Goal: Contribute content: Contribute content

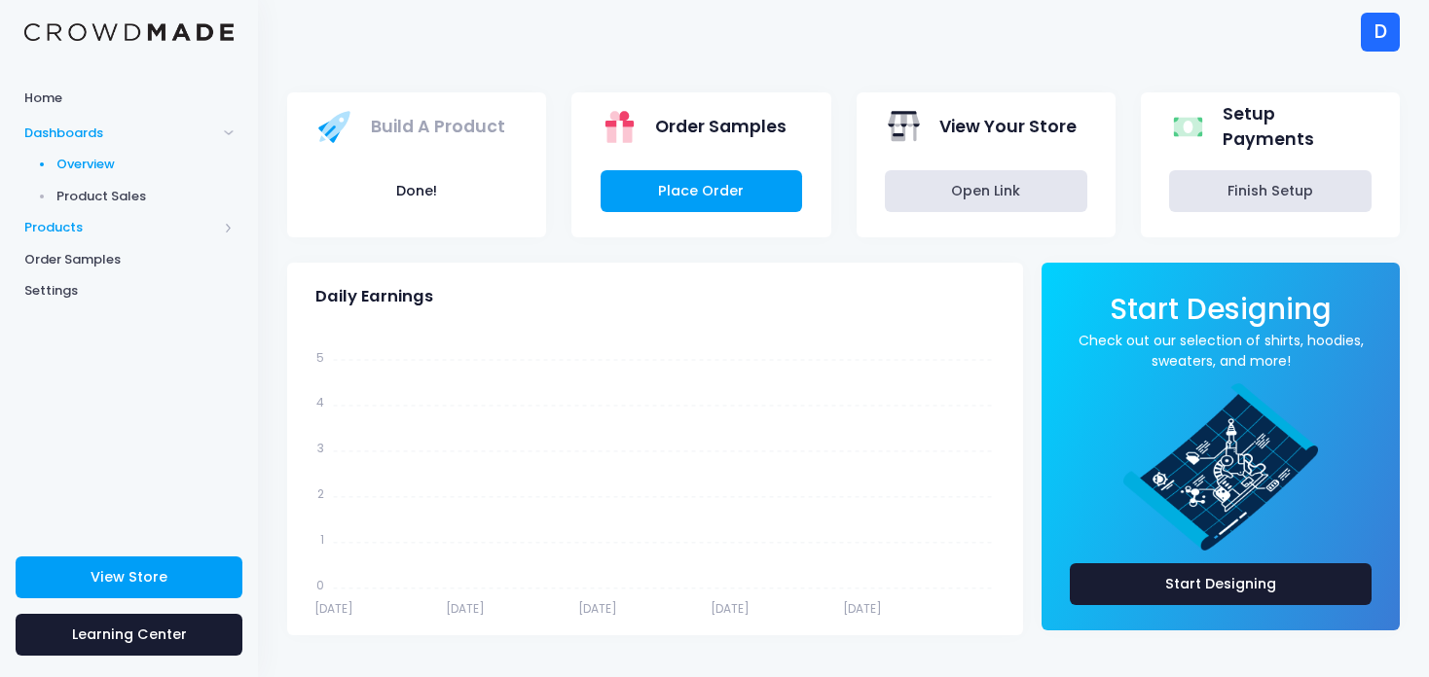
click at [56, 233] on span "Products" at bounding box center [120, 227] width 193 height 19
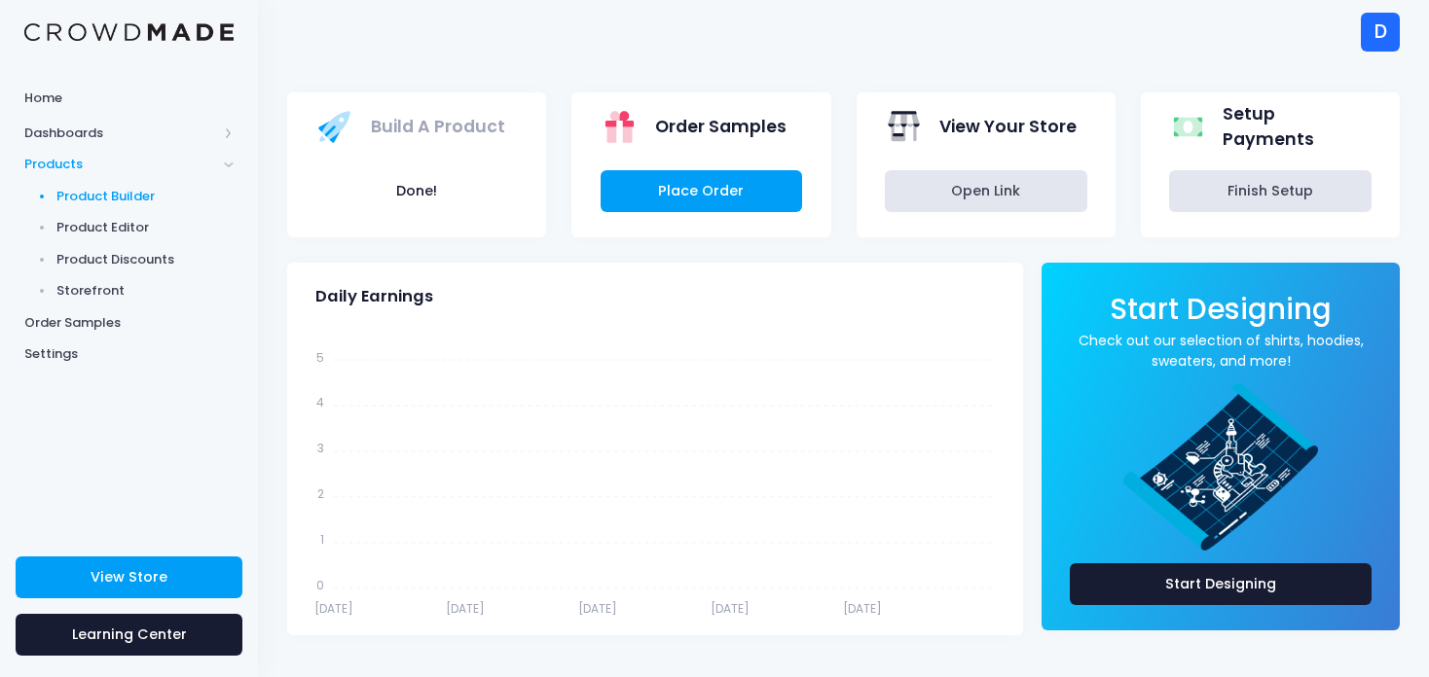
click at [91, 200] on span "Product Builder" at bounding box center [145, 196] width 178 height 19
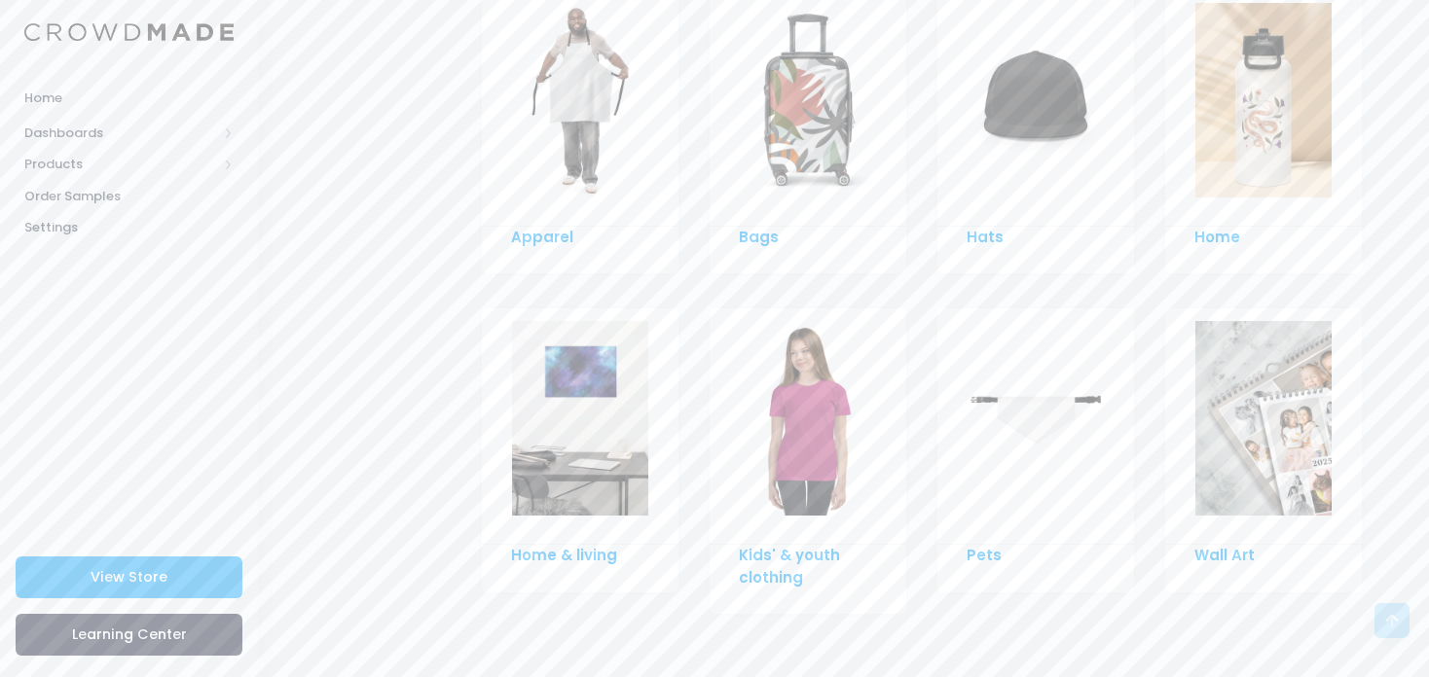
scroll to position [1451, 0]
click at [1274, 207] on div at bounding box center [1263, 109] width 197 height 236
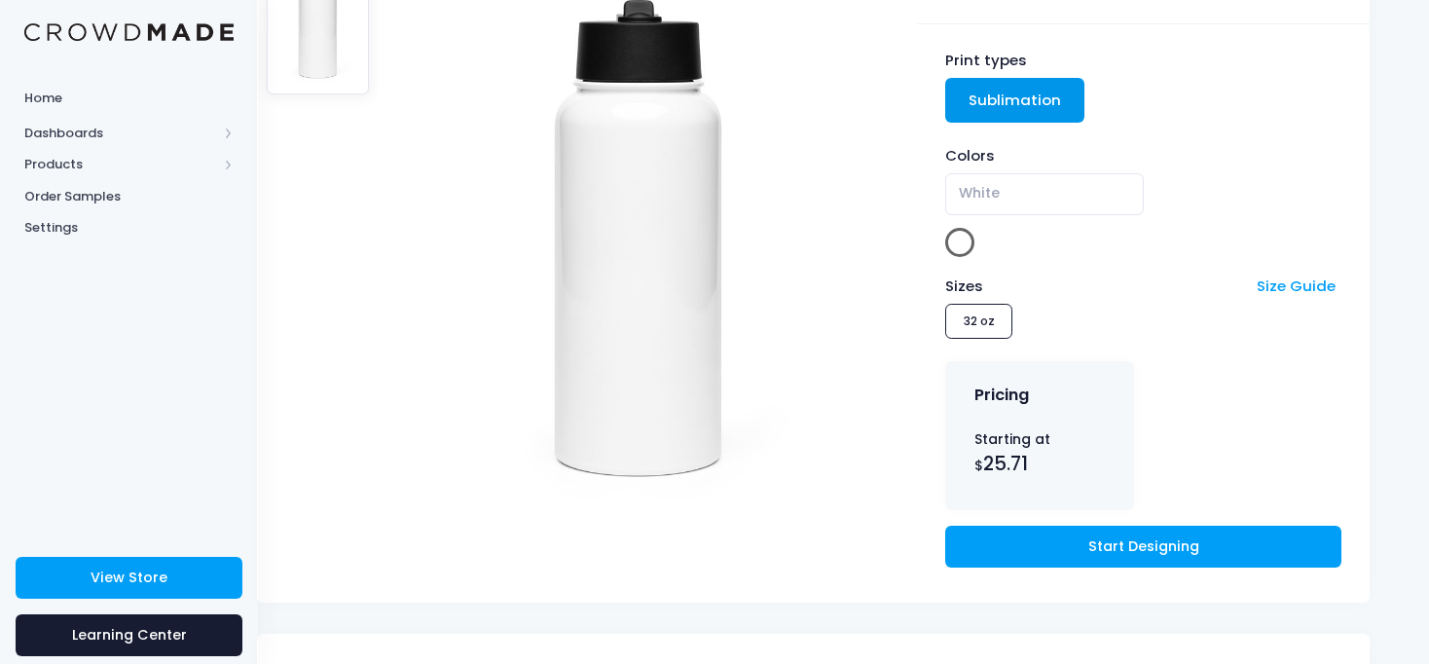
scroll to position [241, 30]
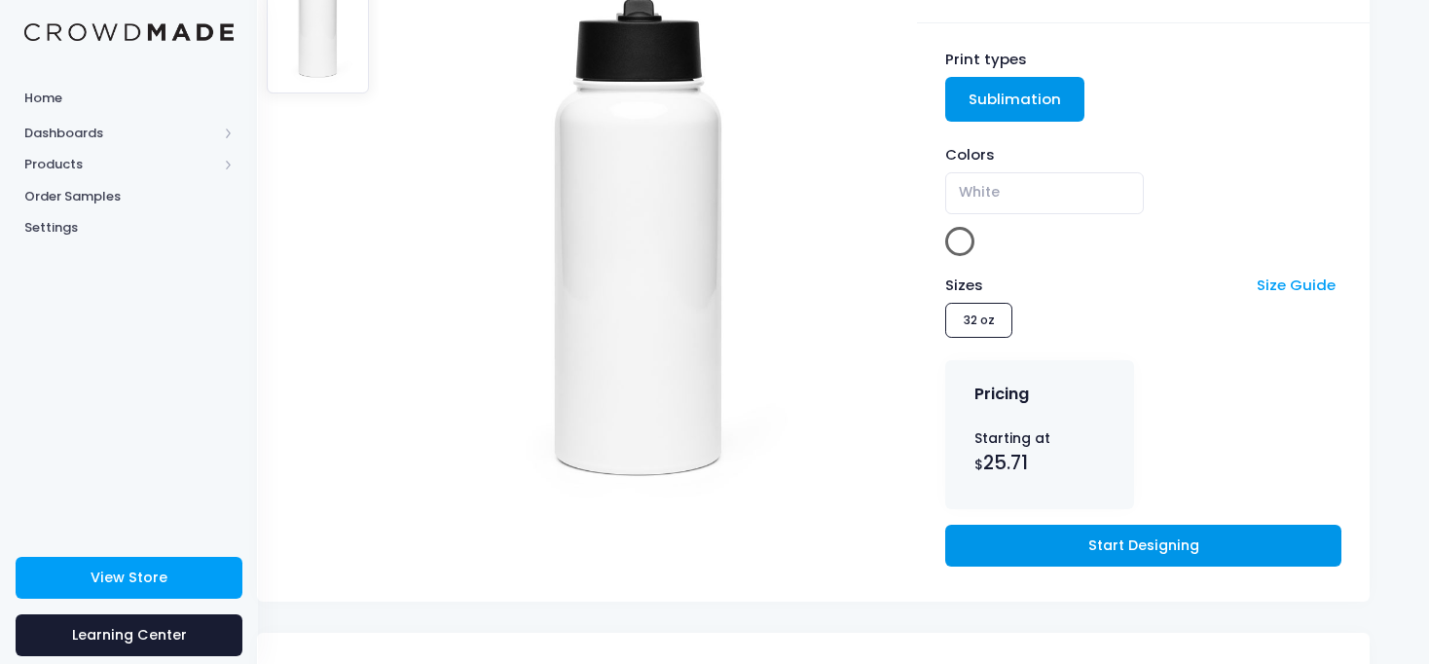
click at [1032, 525] on link "Start Designing" at bounding box center [1142, 546] width 395 height 42
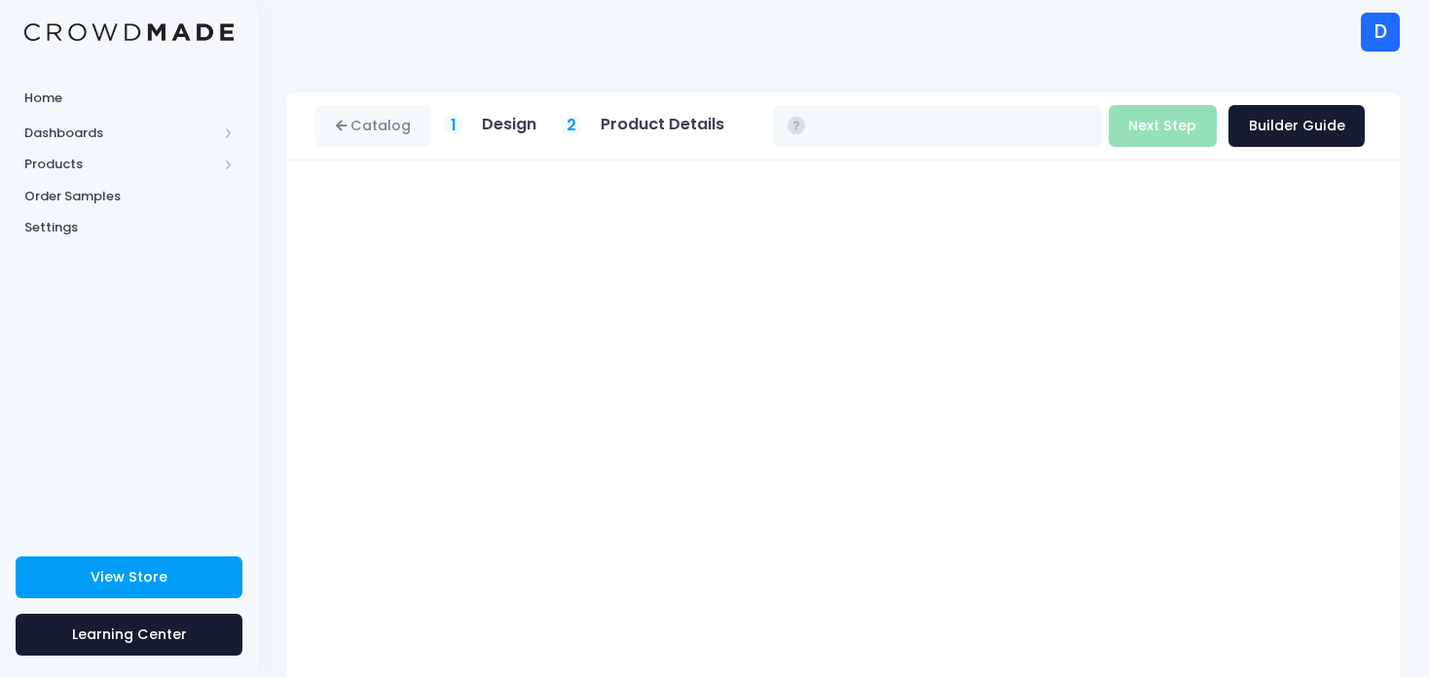
type input "$25.71"
click at [1184, 114] on button "Next Step" at bounding box center [1162, 126] width 108 height 42
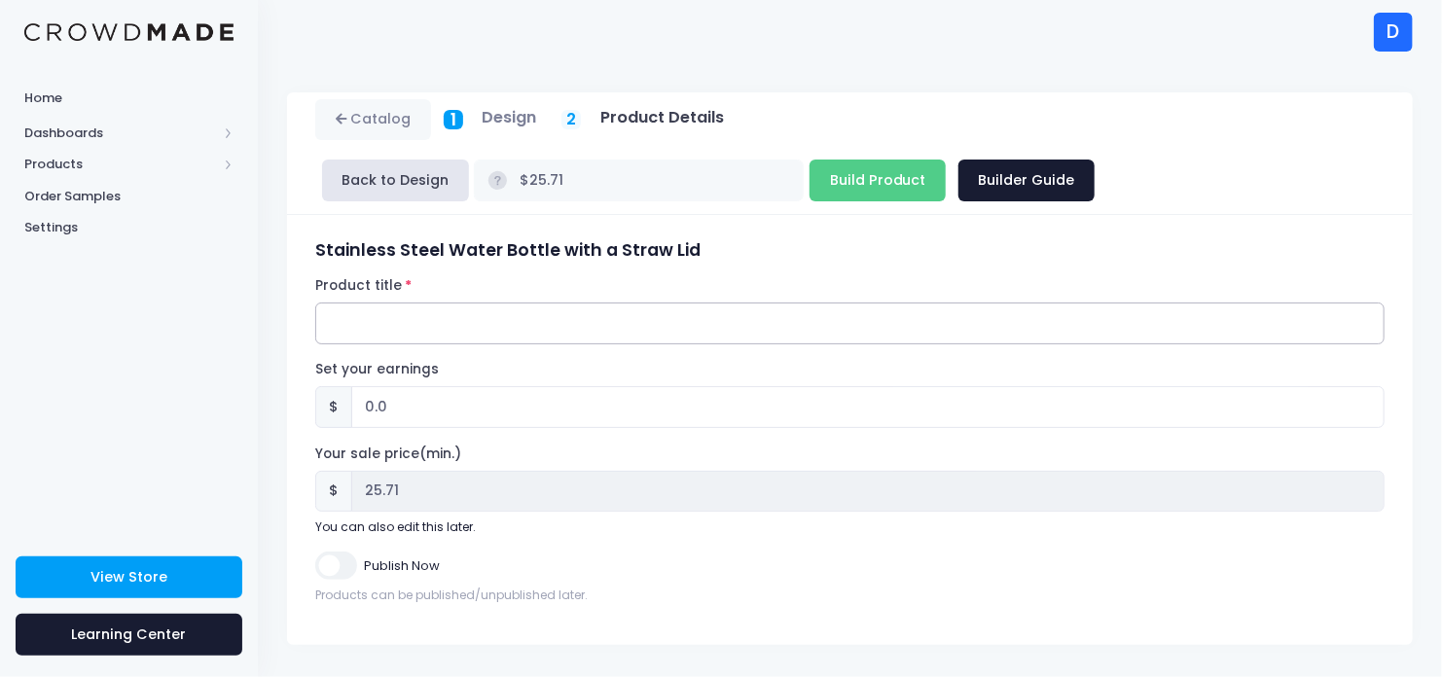
click at [553, 328] on input "Product title" at bounding box center [850, 324] width 1070 height 42
type input "peace bottle"
click at [491, 411] on input "0.0" at bounding box center [868, 407] width 1034 height 42
type input "0"
type input "1"
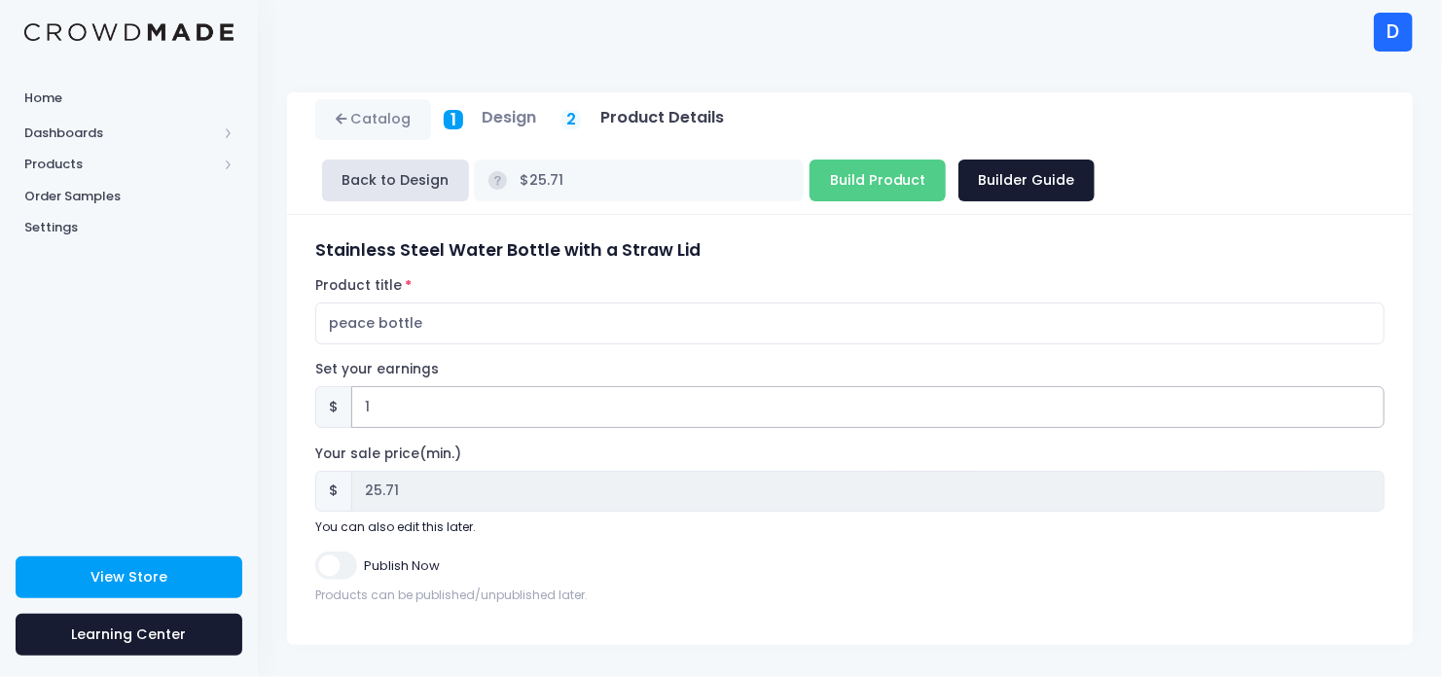
type input "$26.71"
type input "26.71"
type input "12"
type input "$37.71"
type input "37.71"
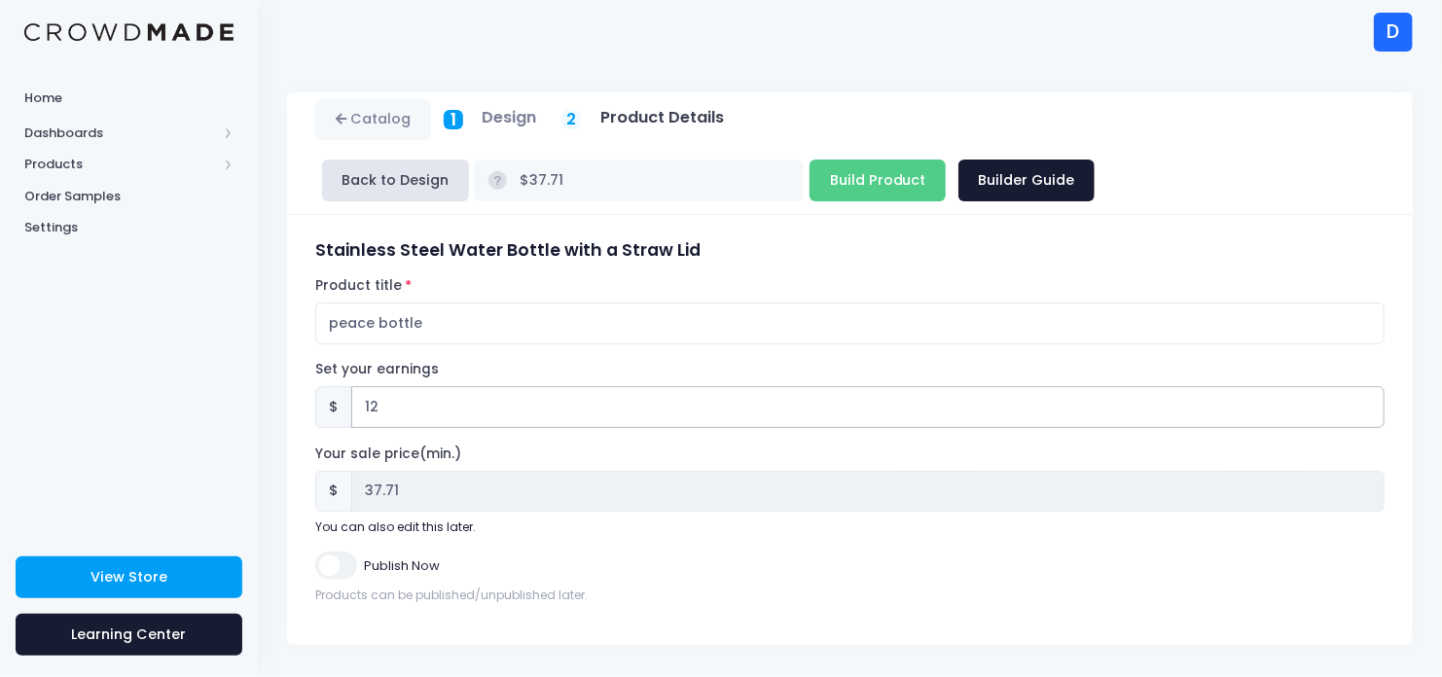
type input "1"
type input "$26.71"
type input "26.71"
type input "$25.71"
type input "25.71"
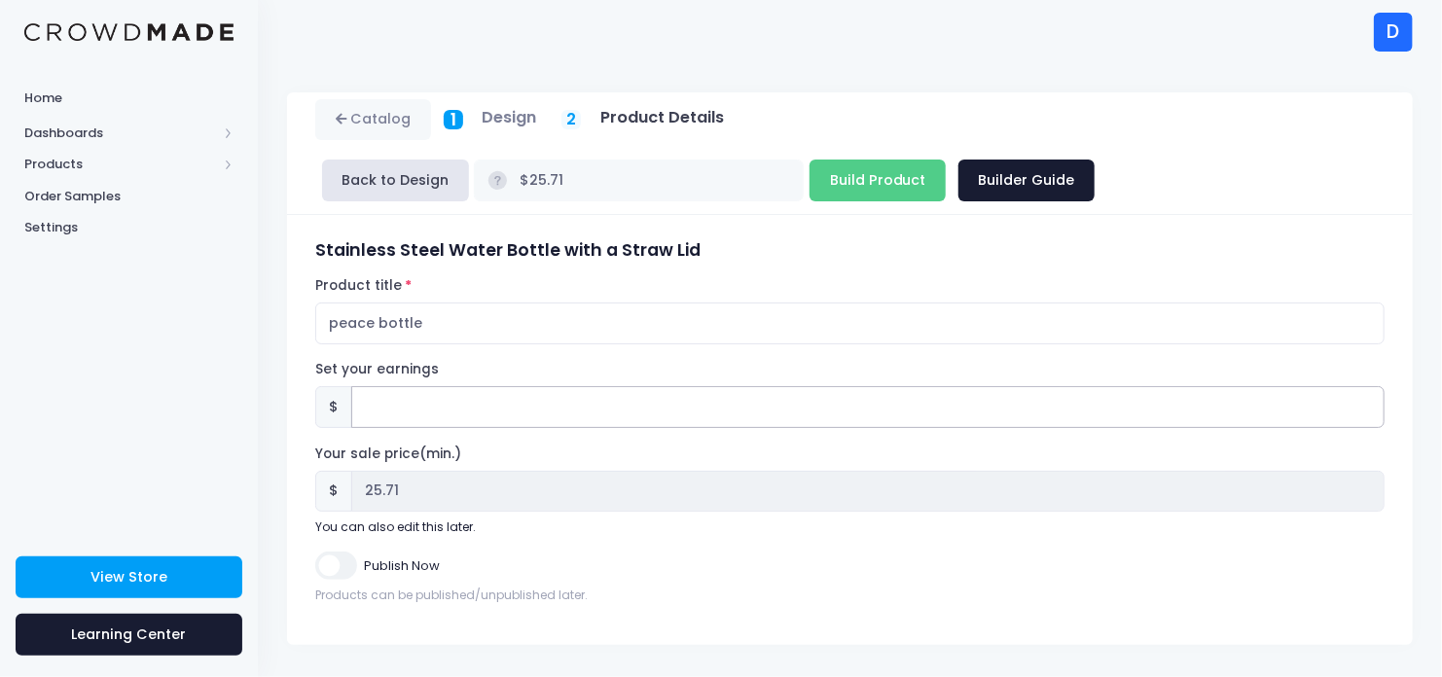
type input "1"
type input "$26.71"
type input "26.71"
type input "12"
type input "$37.71"
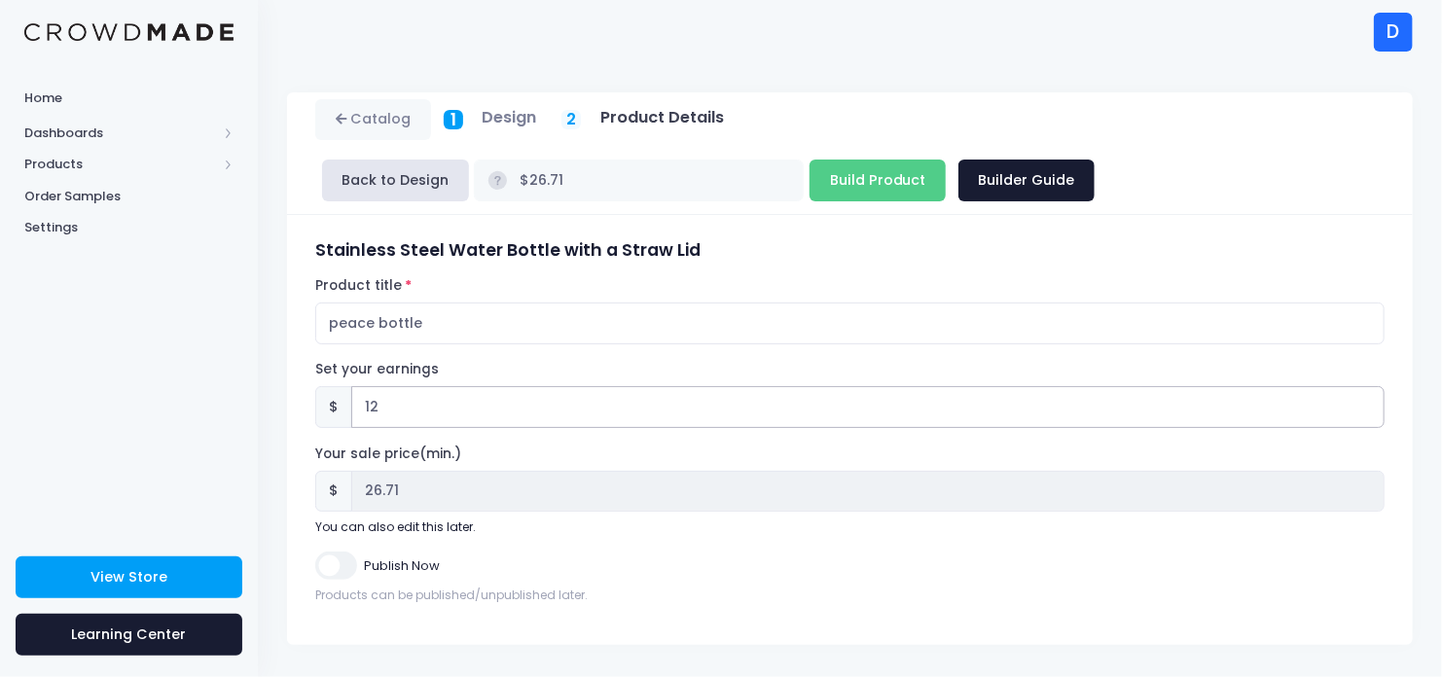
type input "37.71"
type input "1"
type input "$26.71"
type input "26.71"
type input "1.5"
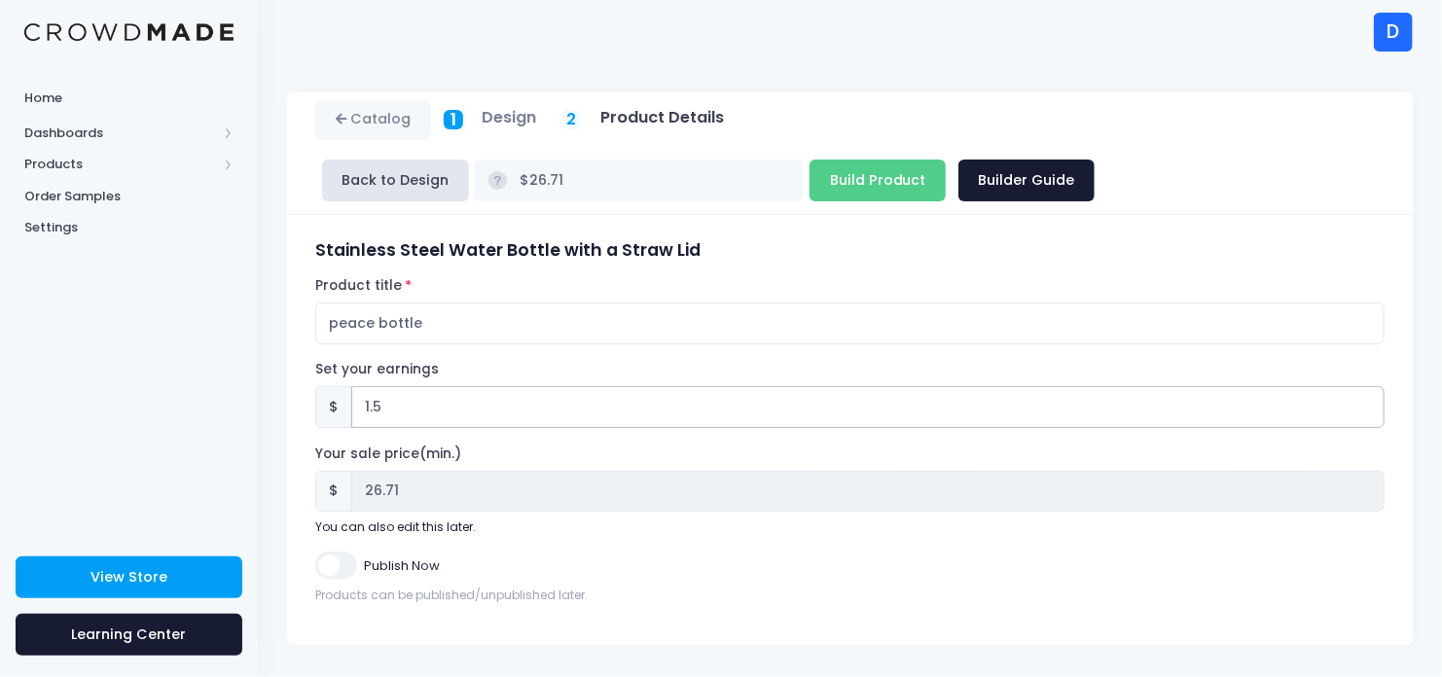
type input "$27.21"
type input "27.21"
type input "1.55"
type input "$27.26"
type input "27.26"
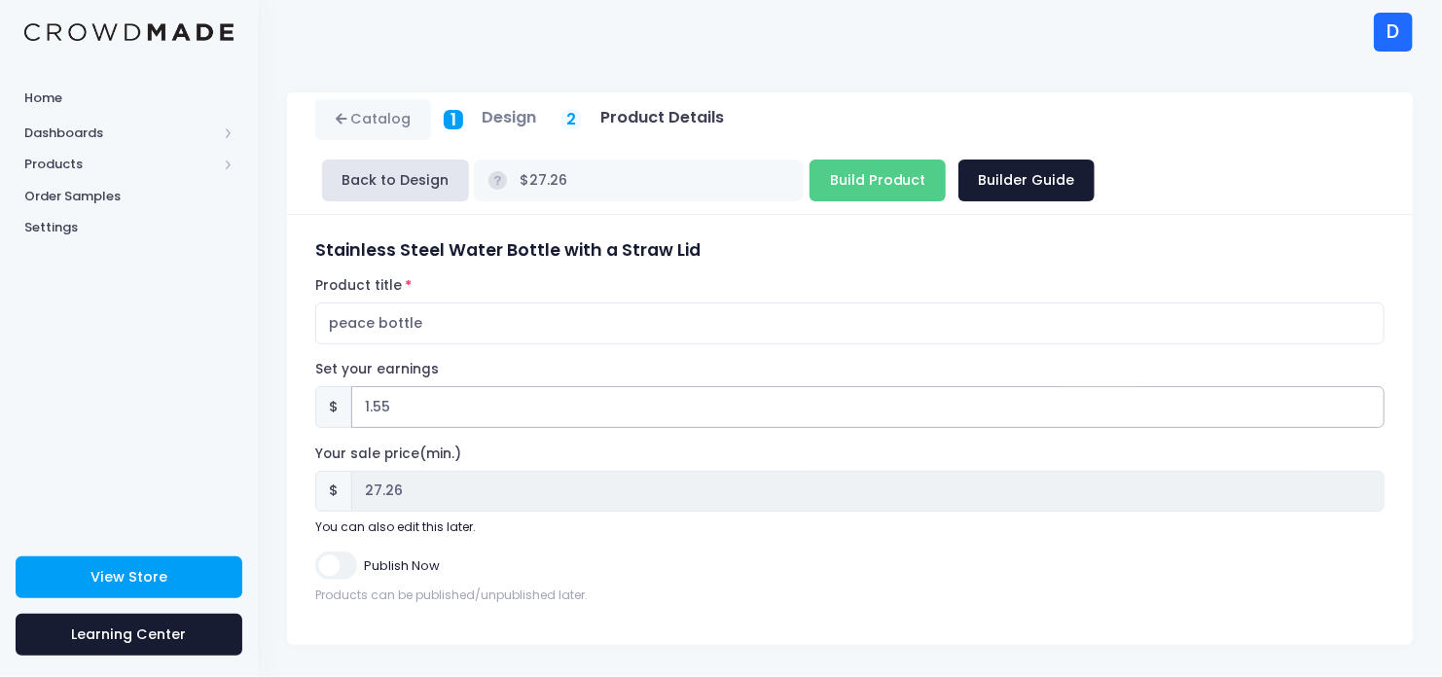
type input "1.55"
click at [347, 571] on input "Publish Now" at bounding box center [335, 566] width 41 height 28
checkbox input "true"
click at [810, 185] on input "Build Product" at bounding box center [878, 181] width 136 height 42
type input "Building product..."
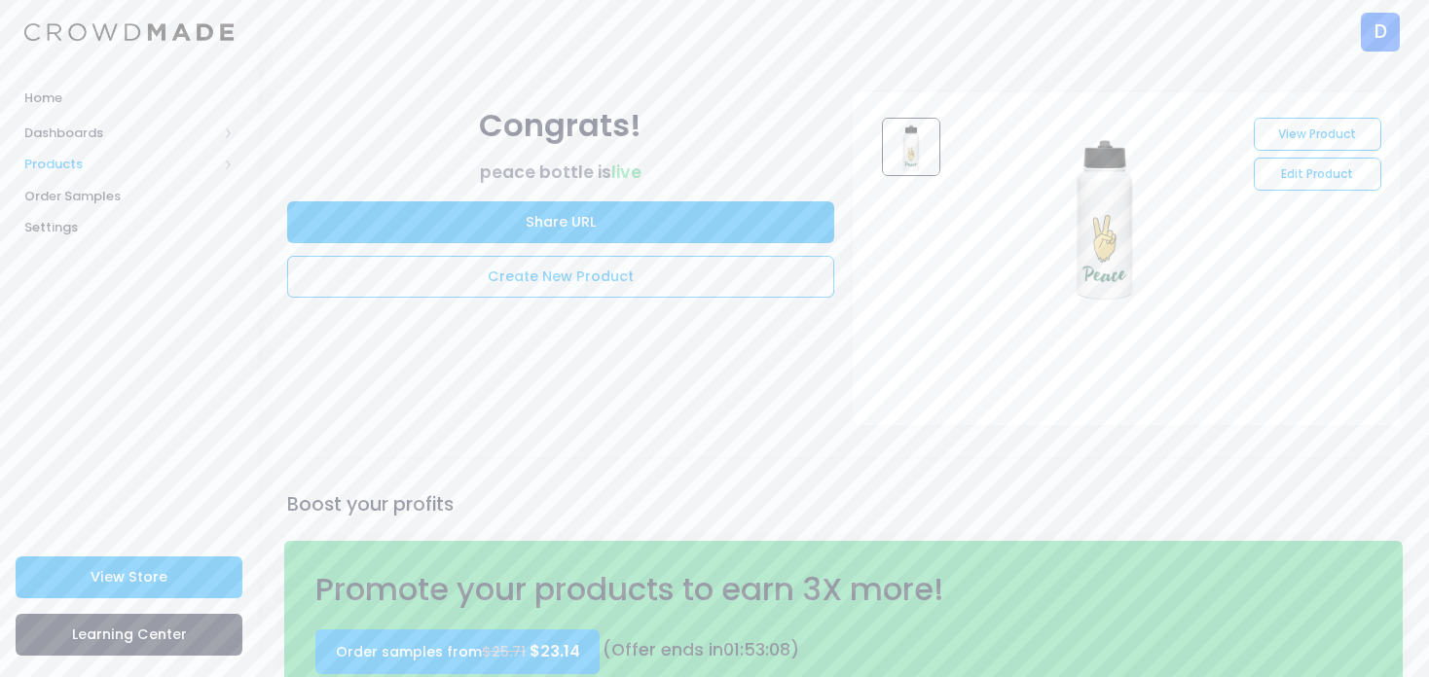
click at [51, 163] on span "Products" at bounding box center [120, 164] width 193 height 19
click at [132, 196] on span "Product Builder" at bounding box center [145, 196] width 178 height 19
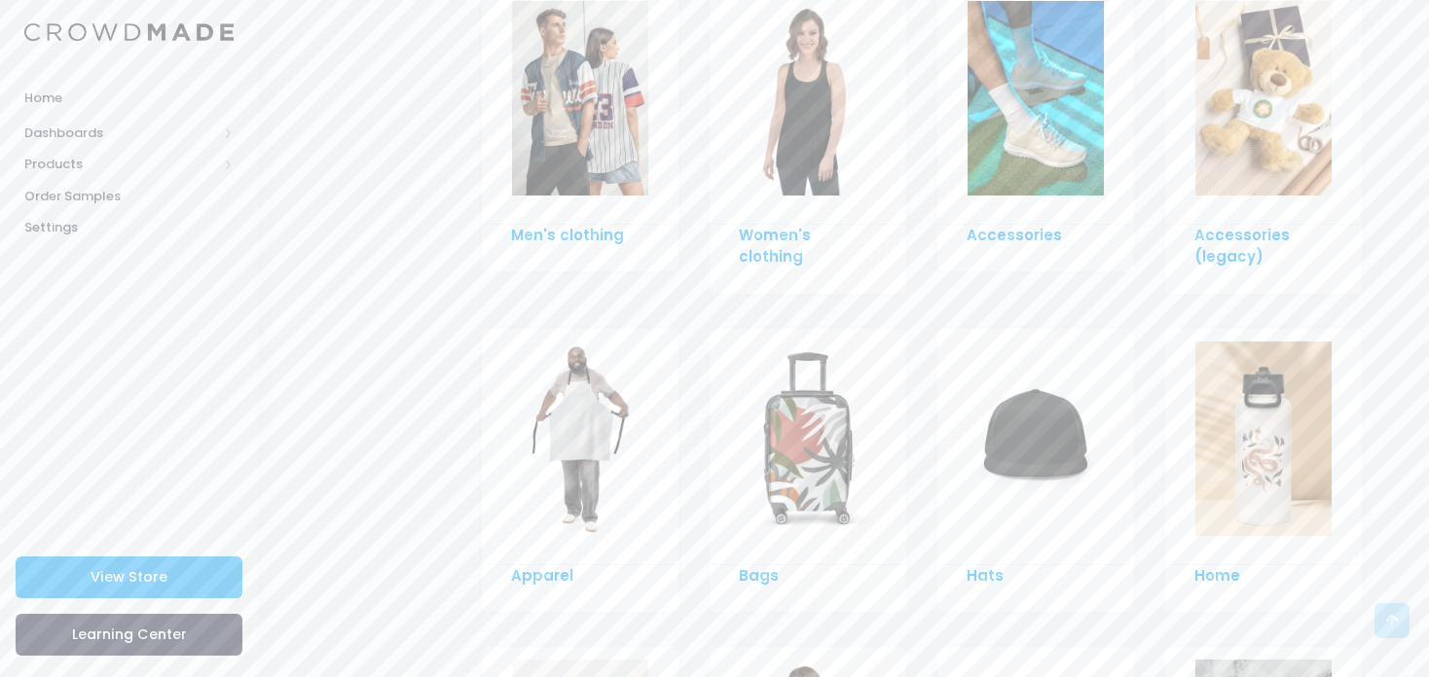
scroll to position [1452, 0]
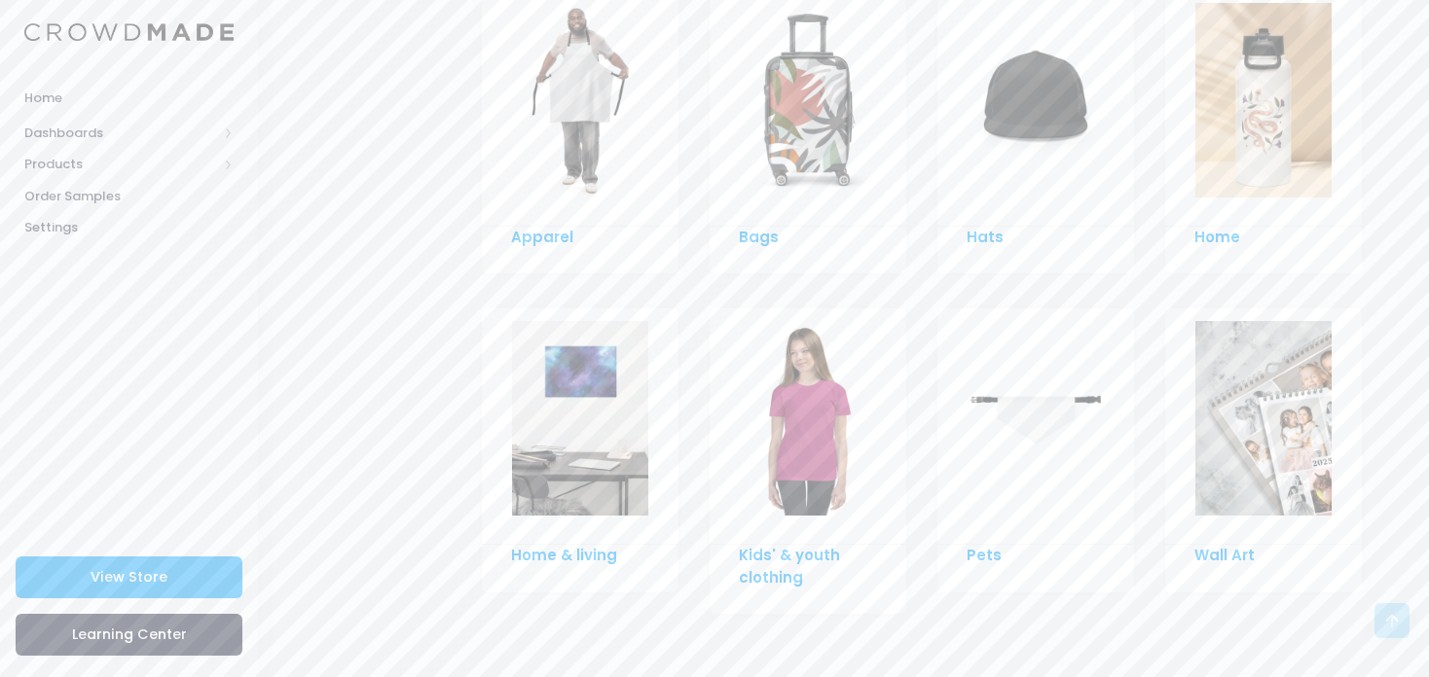
click at [769, 449] on img at bounding box center [808, 418] width 136 height 195
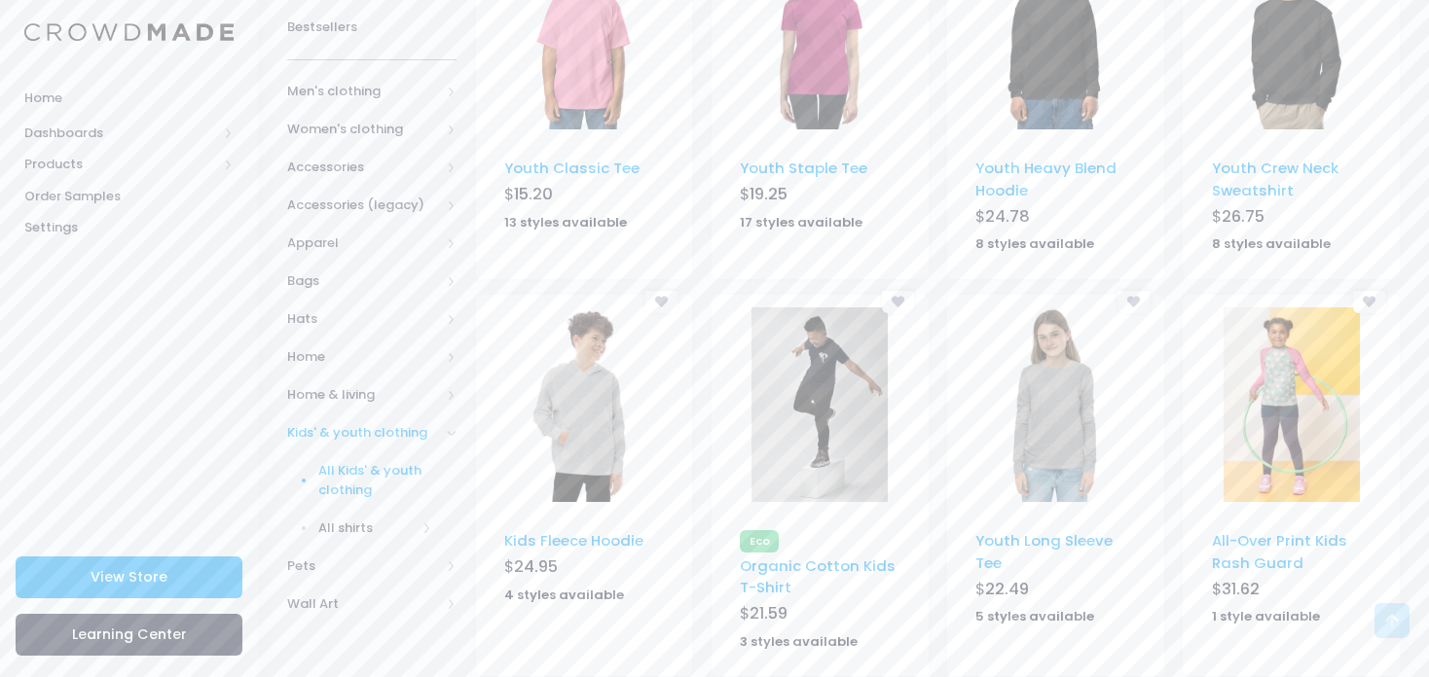
scroll to position [345, 0]
click at [593, 463] on img at bounding box center [584, 402] width 136 height 195
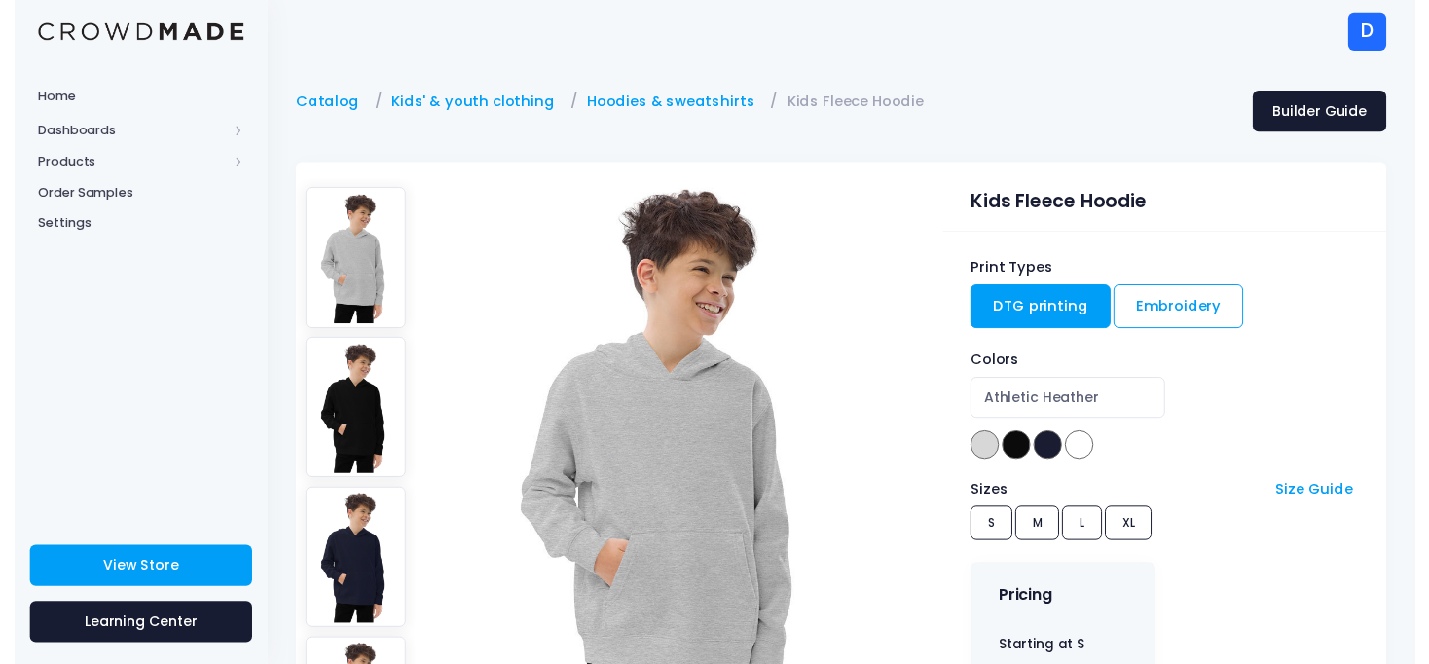
scroll to position [90, 0]
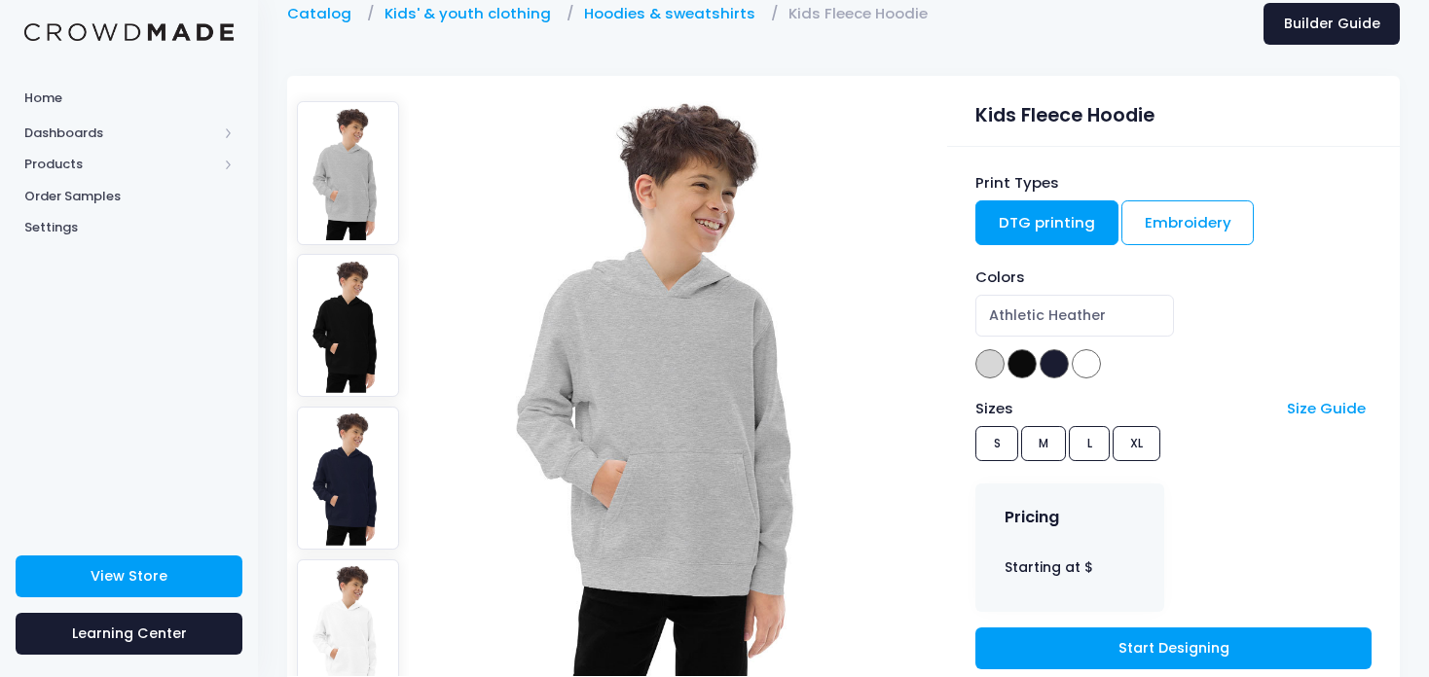
click at [1088, 370] on span at bounding box center [1085, 363] width 29 height 29
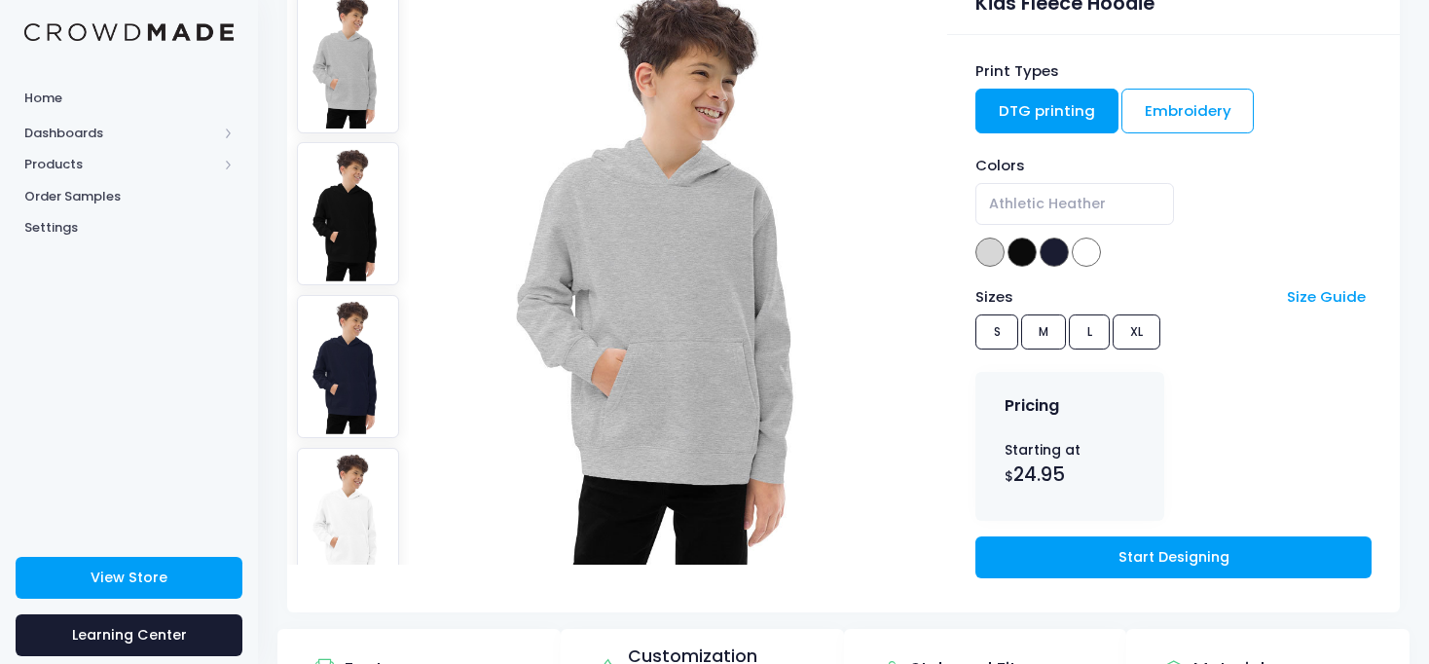
scroll to position [212, 0]
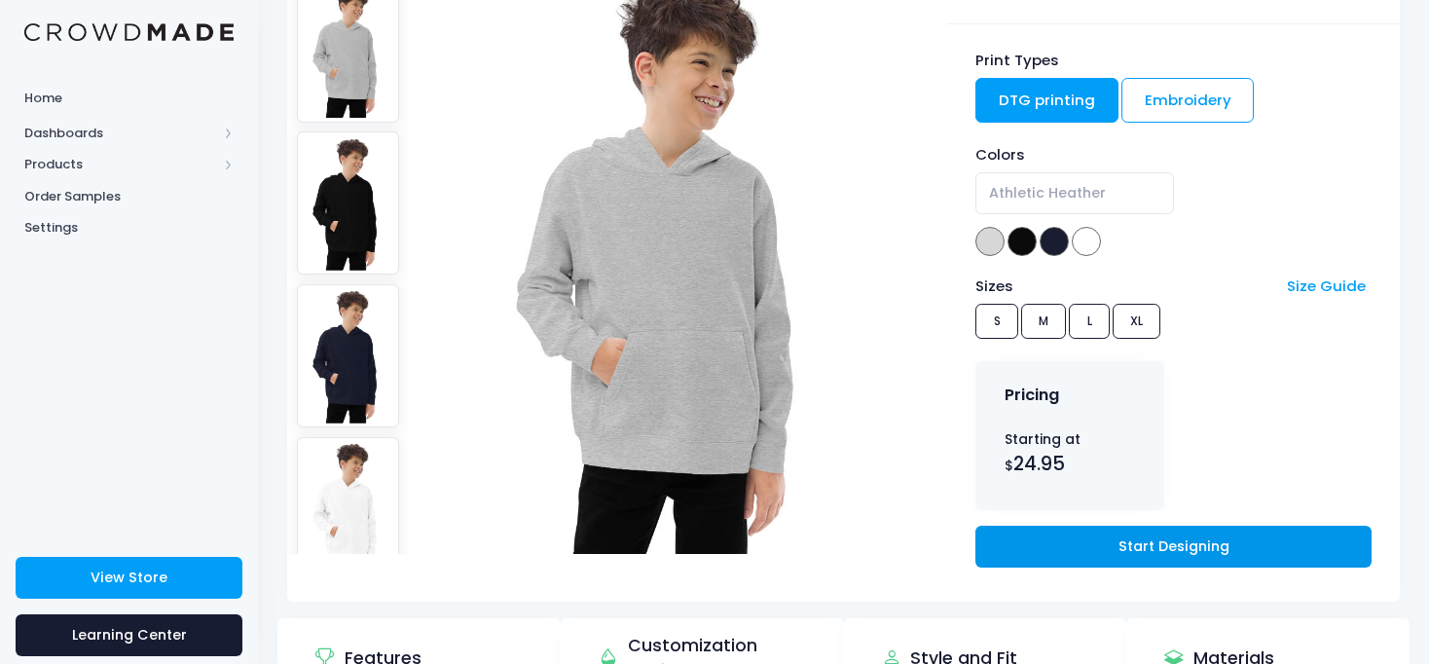
click at [1130, 546] on link "Start Designing" at bounding box center [1172, 547] width 395 height 42
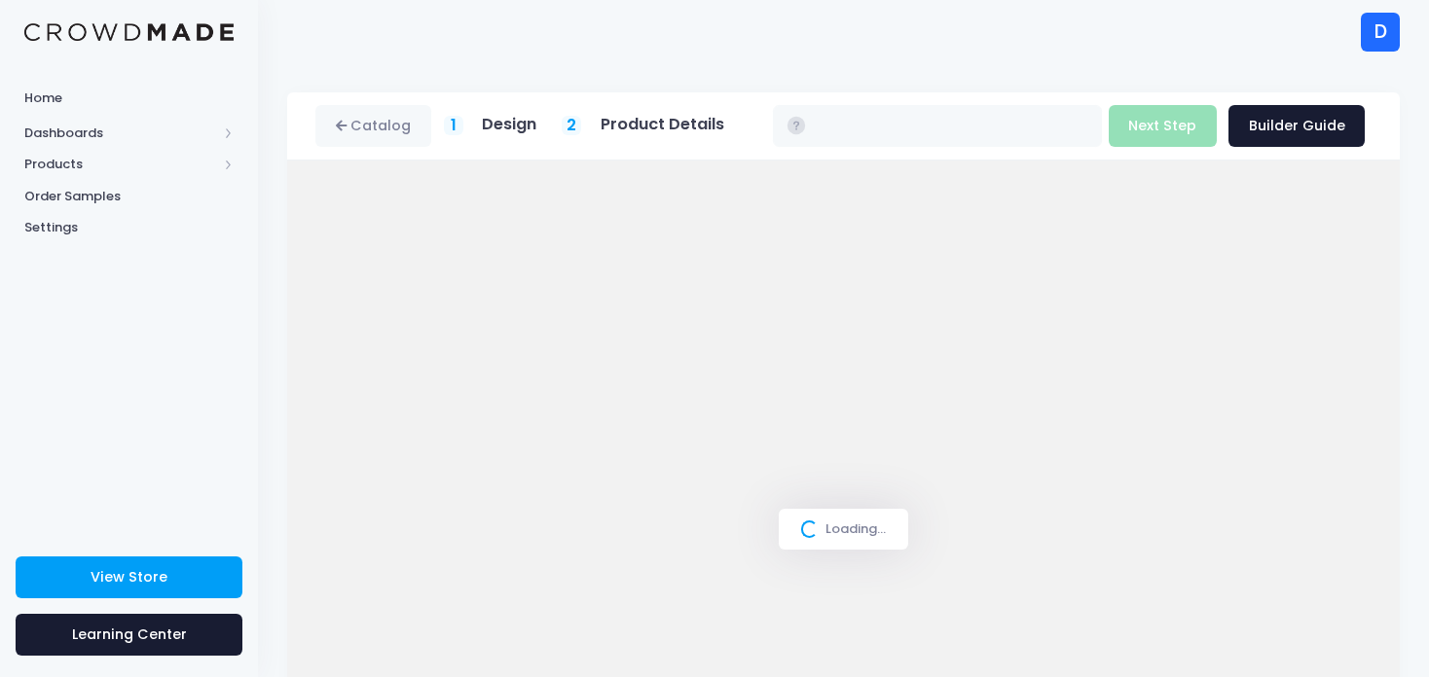
type input "$24.95"
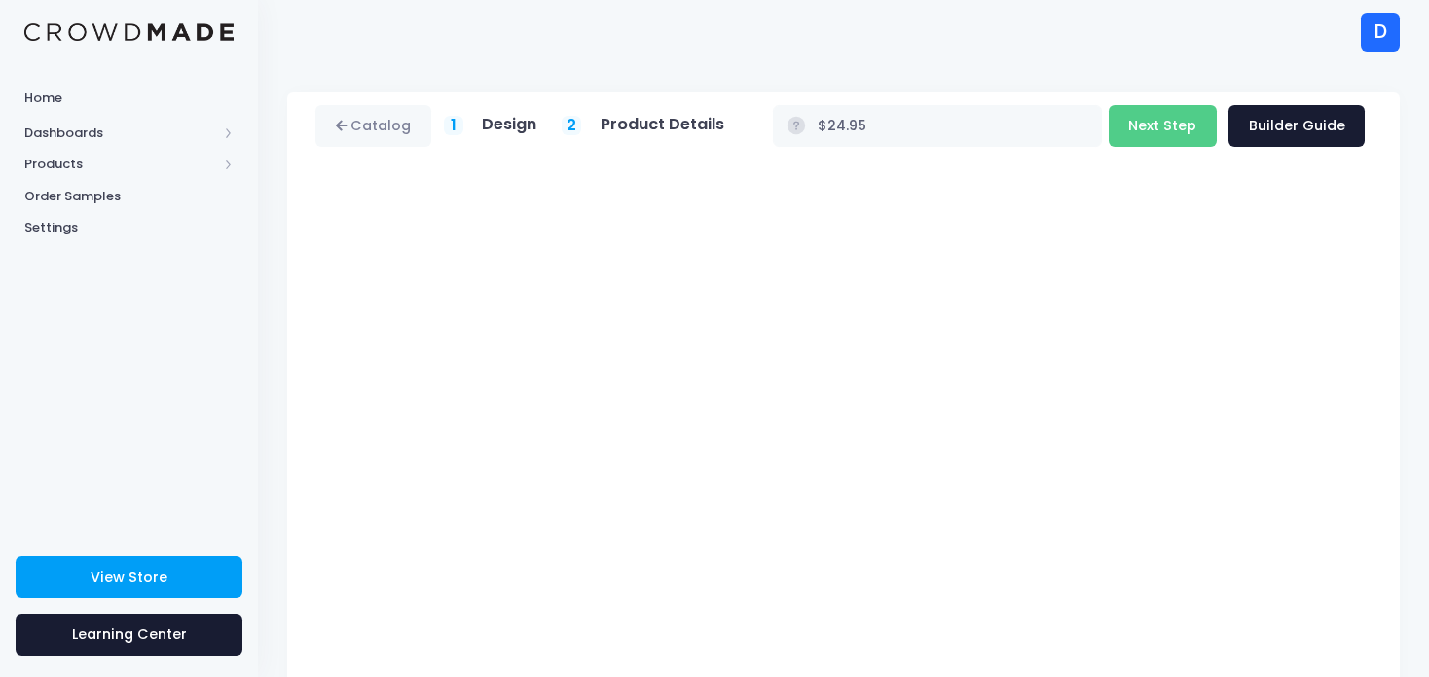
click at [539, 180] on div "Kids Fleece Hoodie Product title Set your earnings $ 0.0 Earnings can't be less…" at bounding box center [843, 530] width 1112 height 738
click at [1186, 125] on button "Next Step" at bounding box center [1162, 126] width 108 height 42
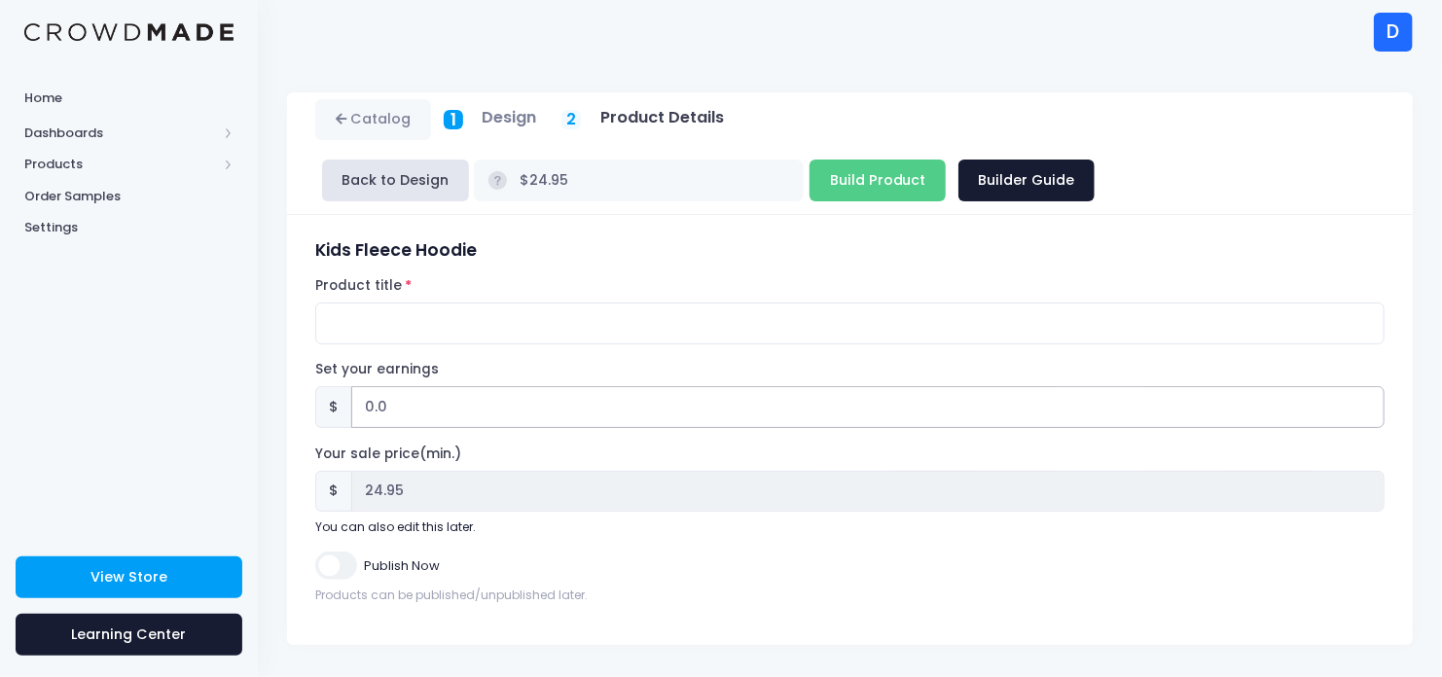
click at [415, 396] on input "0.0" at bounding box center [868, 407] width 1034 height 42
type input "0"
type input "1"
type input "$25.95"
type input "25.95"
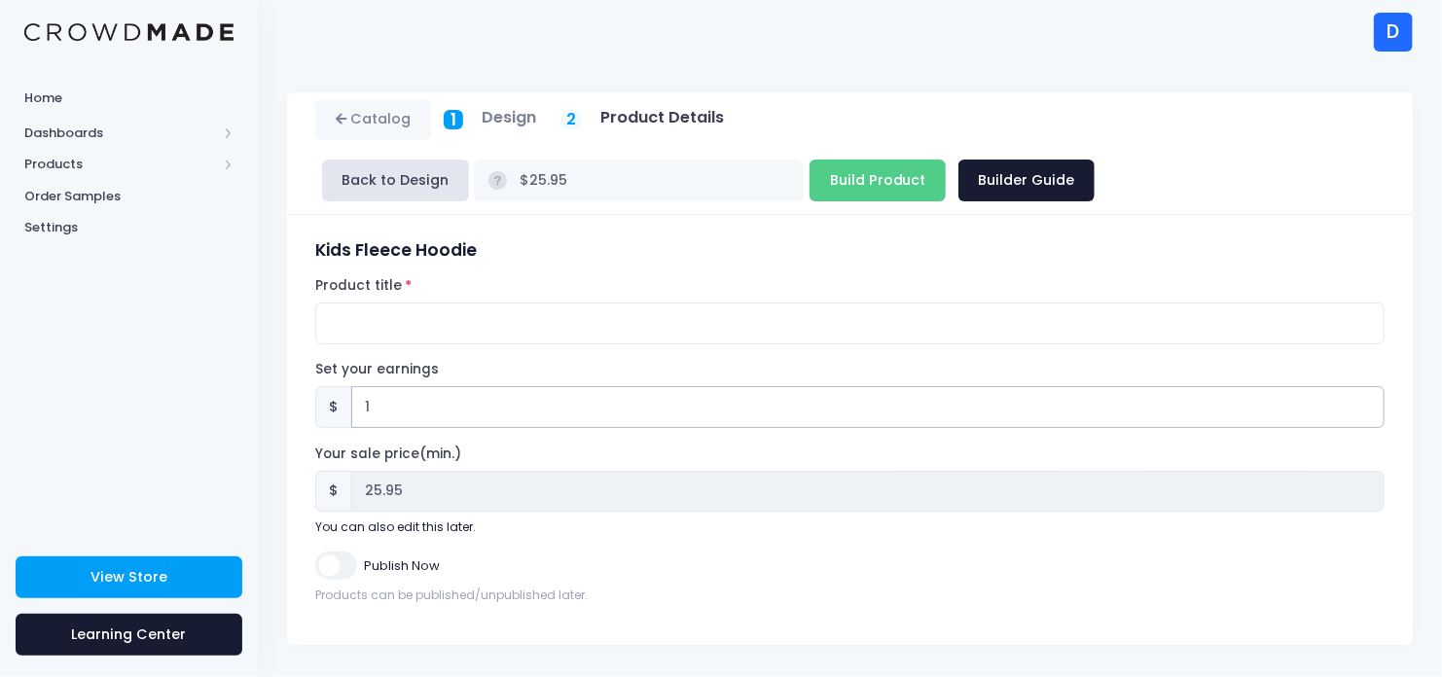
type input "1.5"
type input "$26.45"
type input "26.45"
type input "1.55"
type input "$26.50"
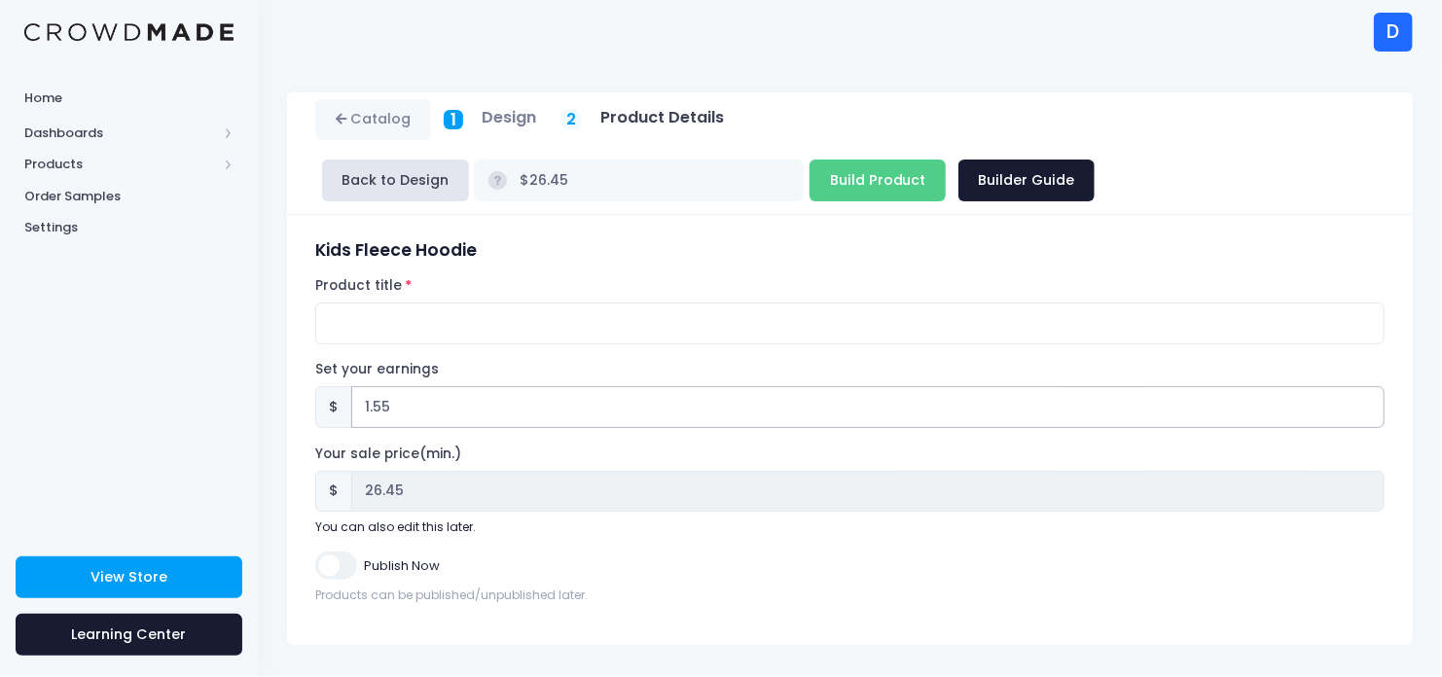
type input "26.50"
type input "1.5"
type input "$26.45"
type input "26.45"
type input "1.56"
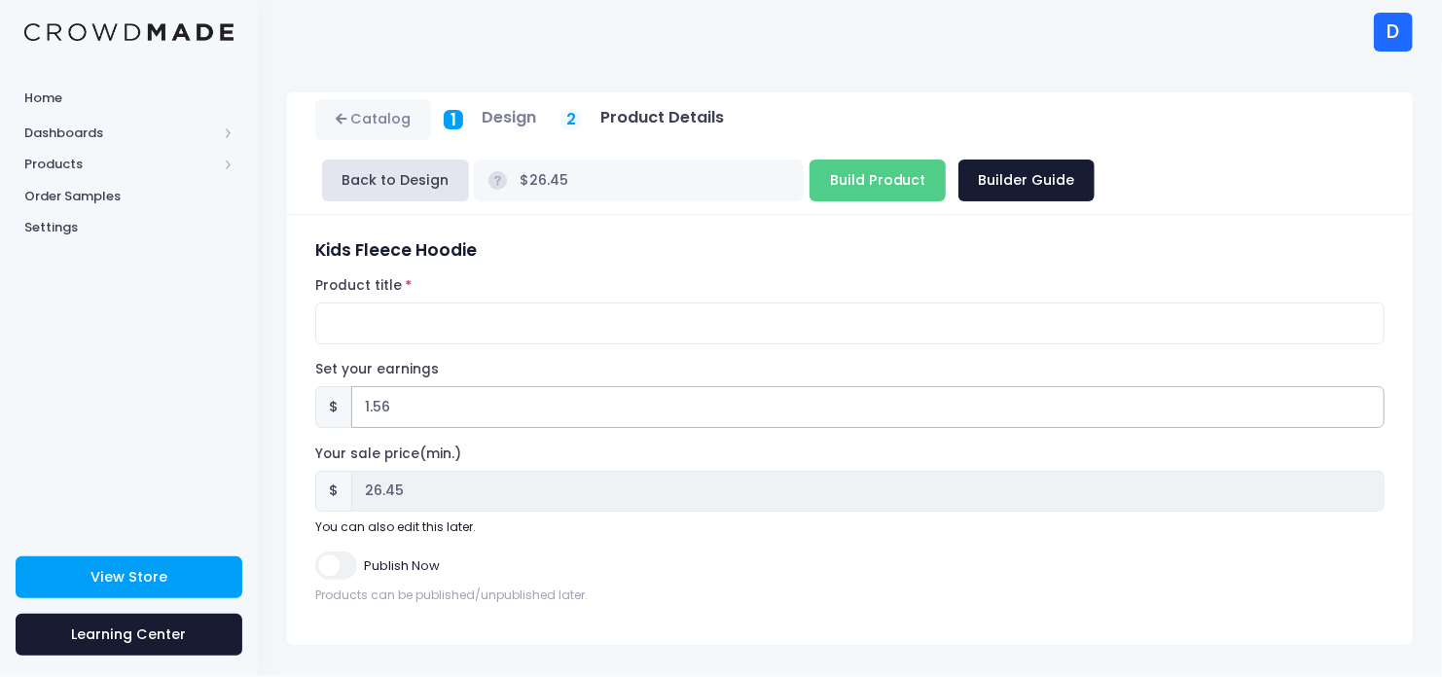
type input "$26.51"
type input "26.51"
type input "1.56"
click at [335, 555] on input "Publish Now" at bounding box center [335, 566] width 41 height 28
checkbox input "true"
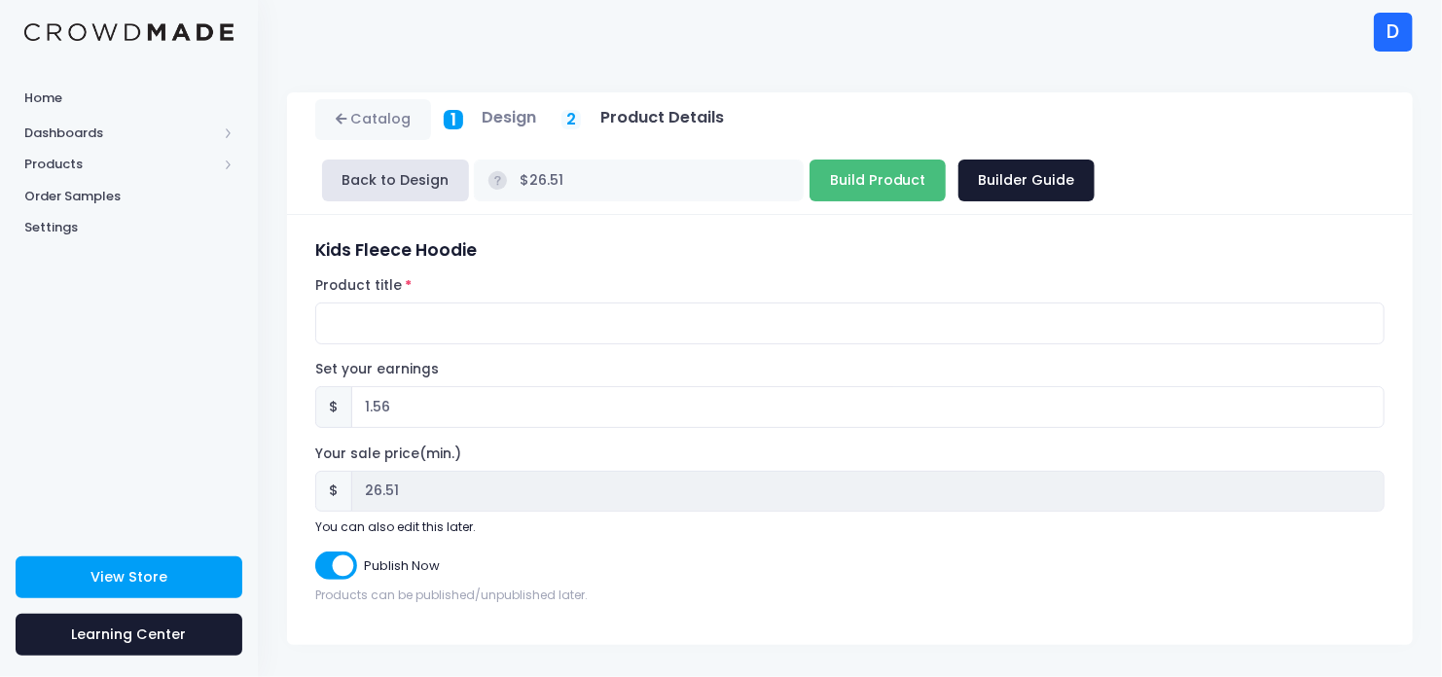
click at [810, 174] on input "Build Product" at bounding box center [878, 181] width 136 height 42
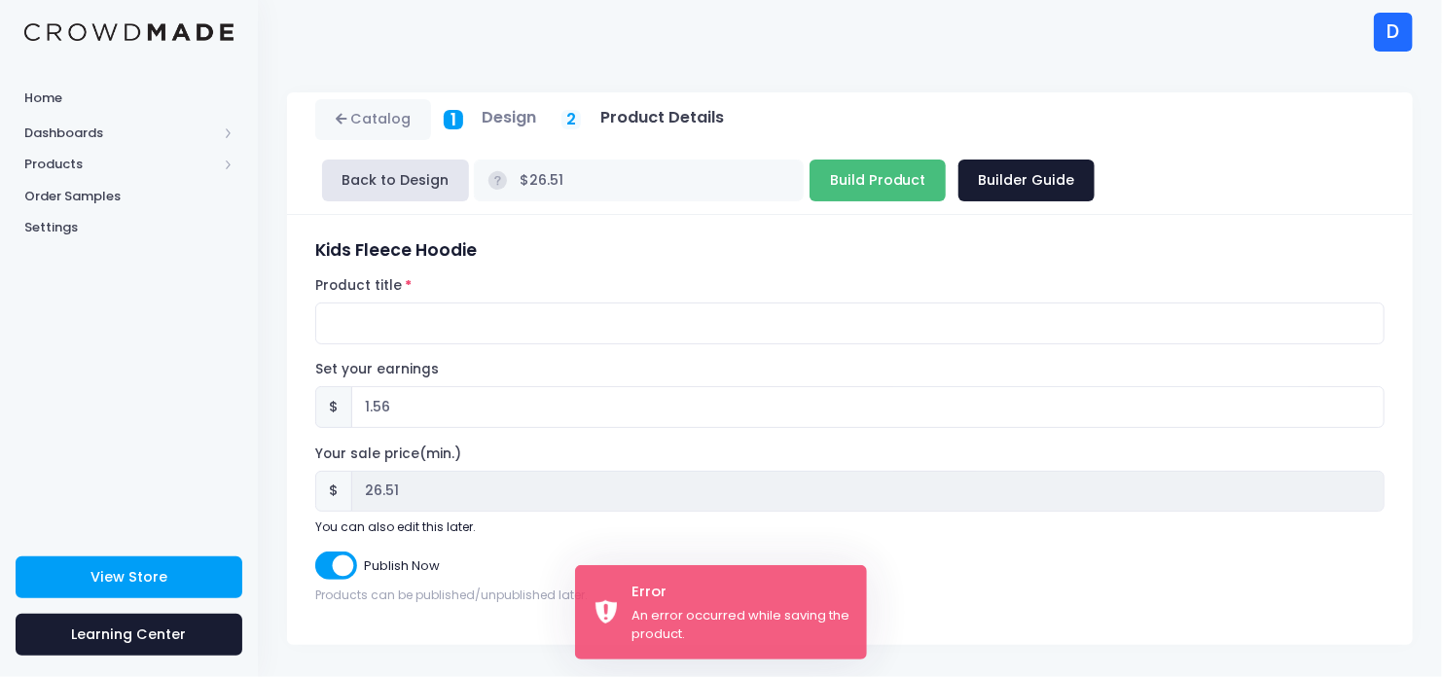
click at [810, 181] on input "Build Product" at bounding box center [878, 181] width 136 height 42
type input "Building product..."
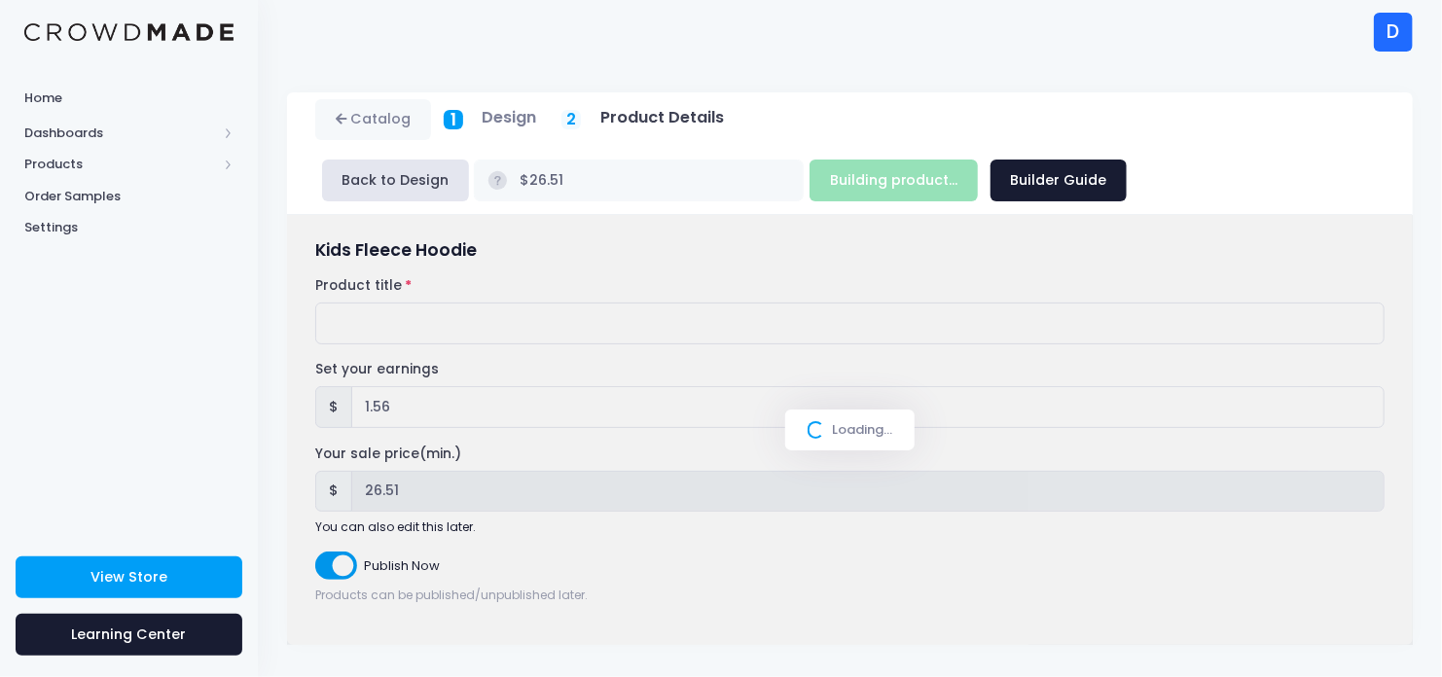
click at [614, 322] on div "Loading..." at bounding box center [850, 430] width 1126 height 430
click at [809, 431] on span at bounding box center [815, 429] width 23 height 23
click at [377, 119] on link "Catalog" at bounding box center [373, 120] width 116 height 42
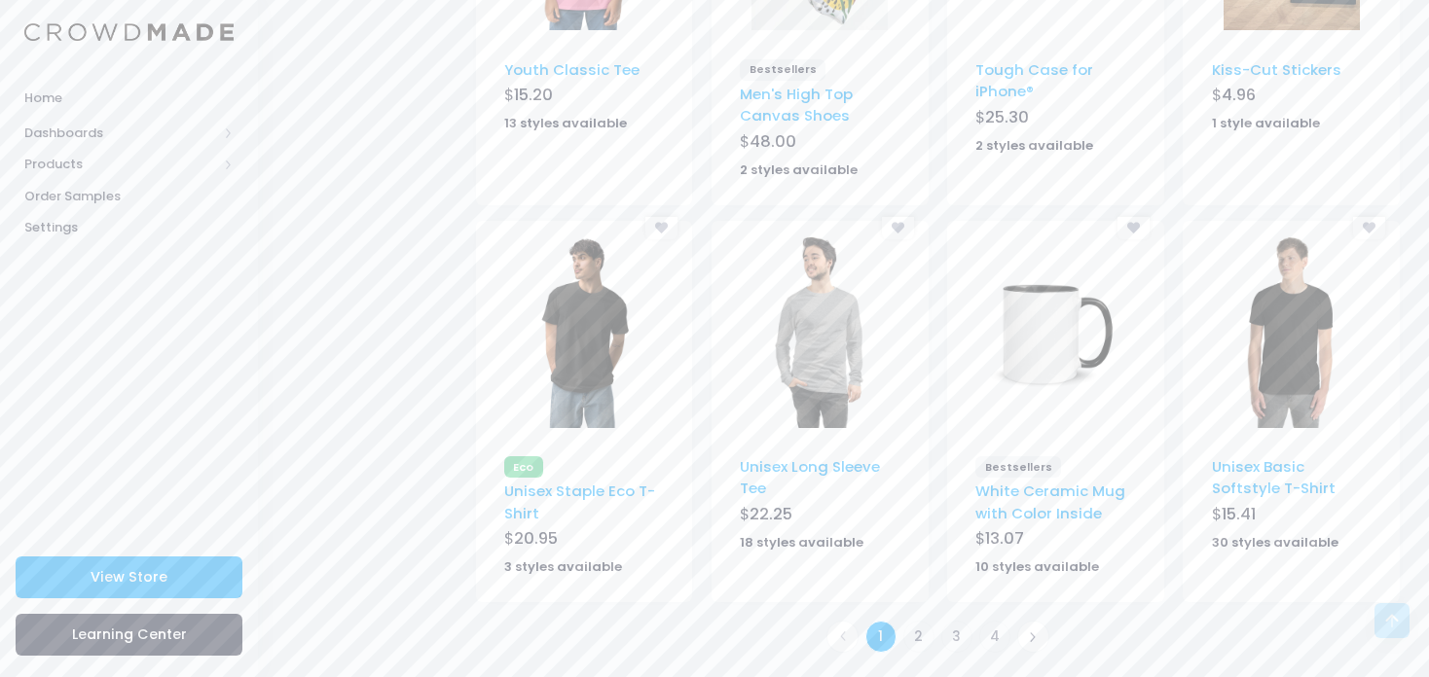
scroll to position [302, 0]
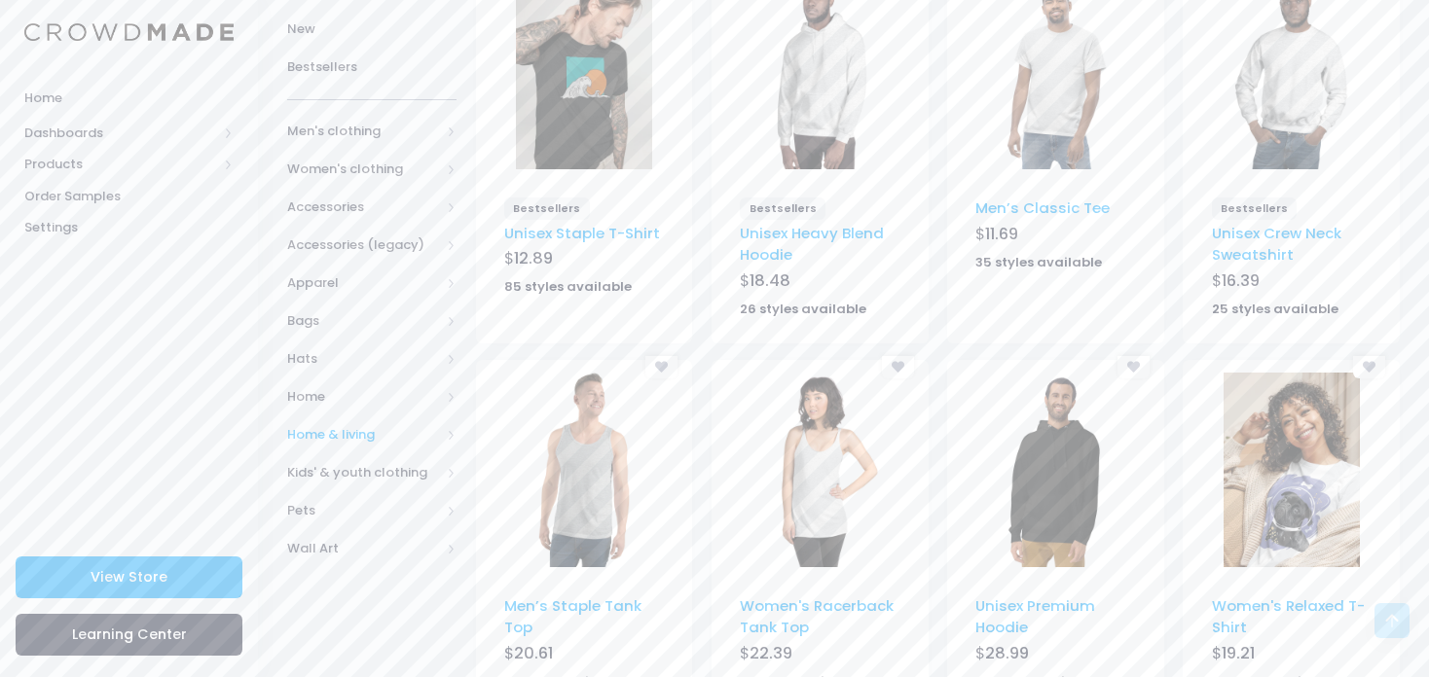
click at [334, 477] on span "Kids' & youth clothing" at bounding box center [363, 472] width 153 height 19
click at [325, 526] on span "All Kids' & youth clothing" at bounding box center [375, 520] width 115 height 38
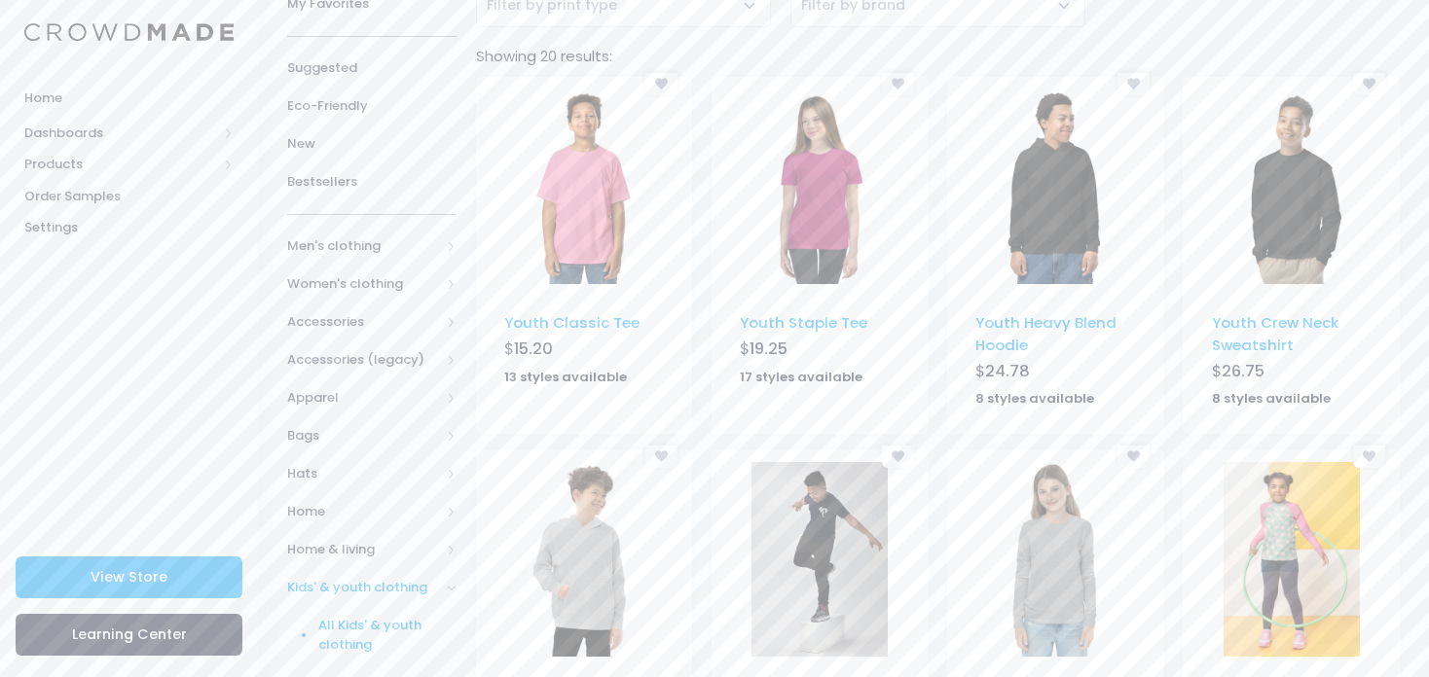
scroll to position [187, 0]
click at [567, 559] on img at bounding box center [584, 559] width 136 height 195
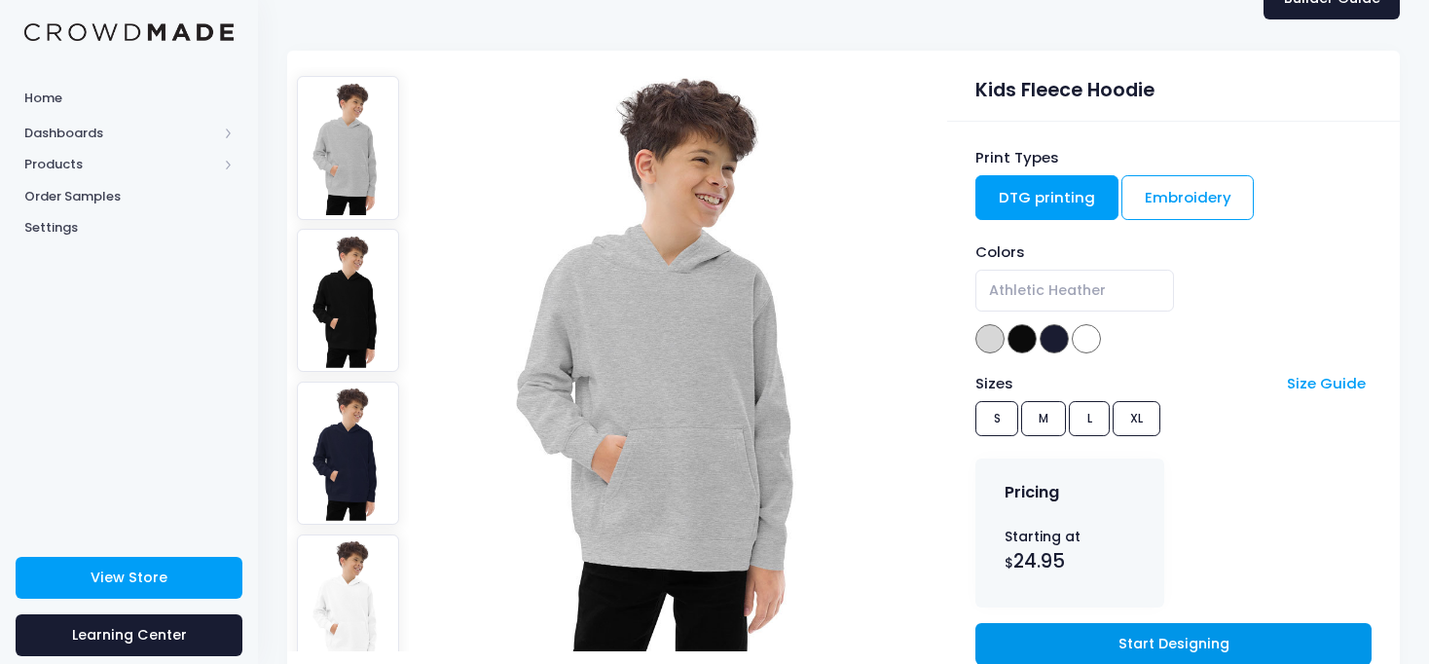
scroll to position [117, 0]
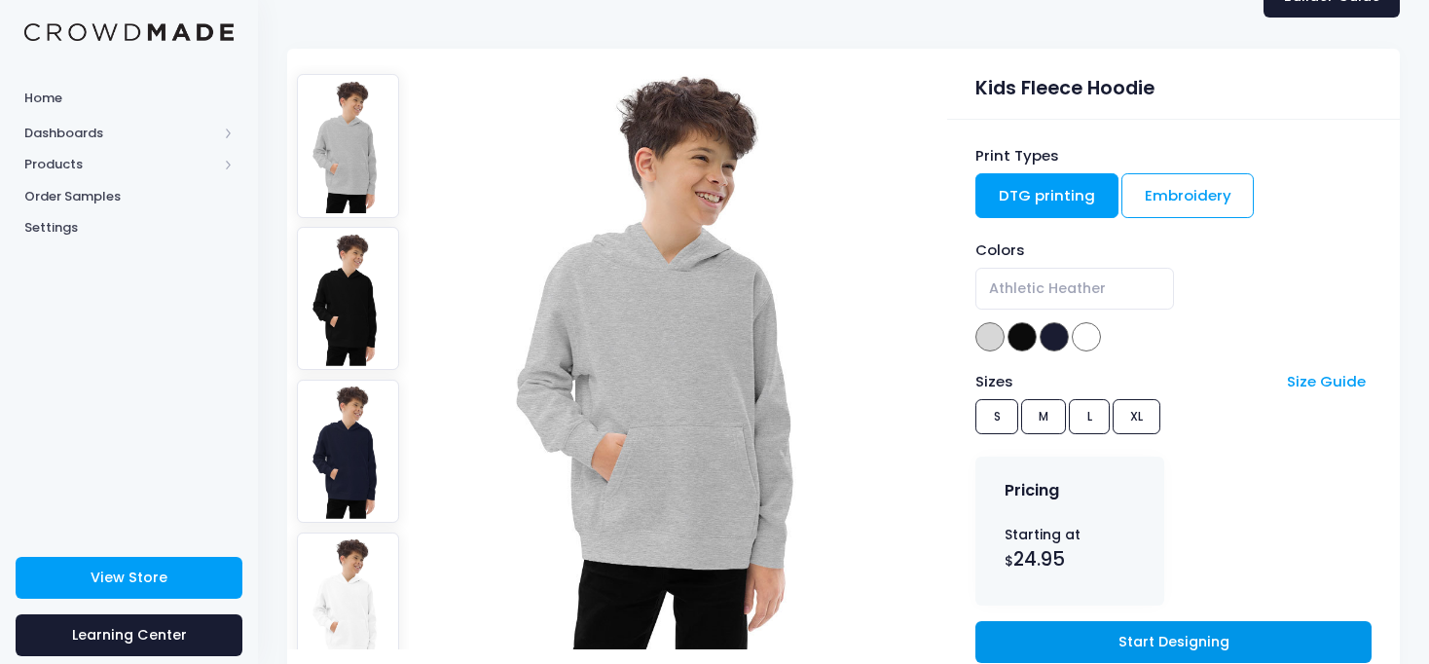
click at [1035, 633] on link "Start Designing" at bounding box center [1172, 642] width 395 height 42
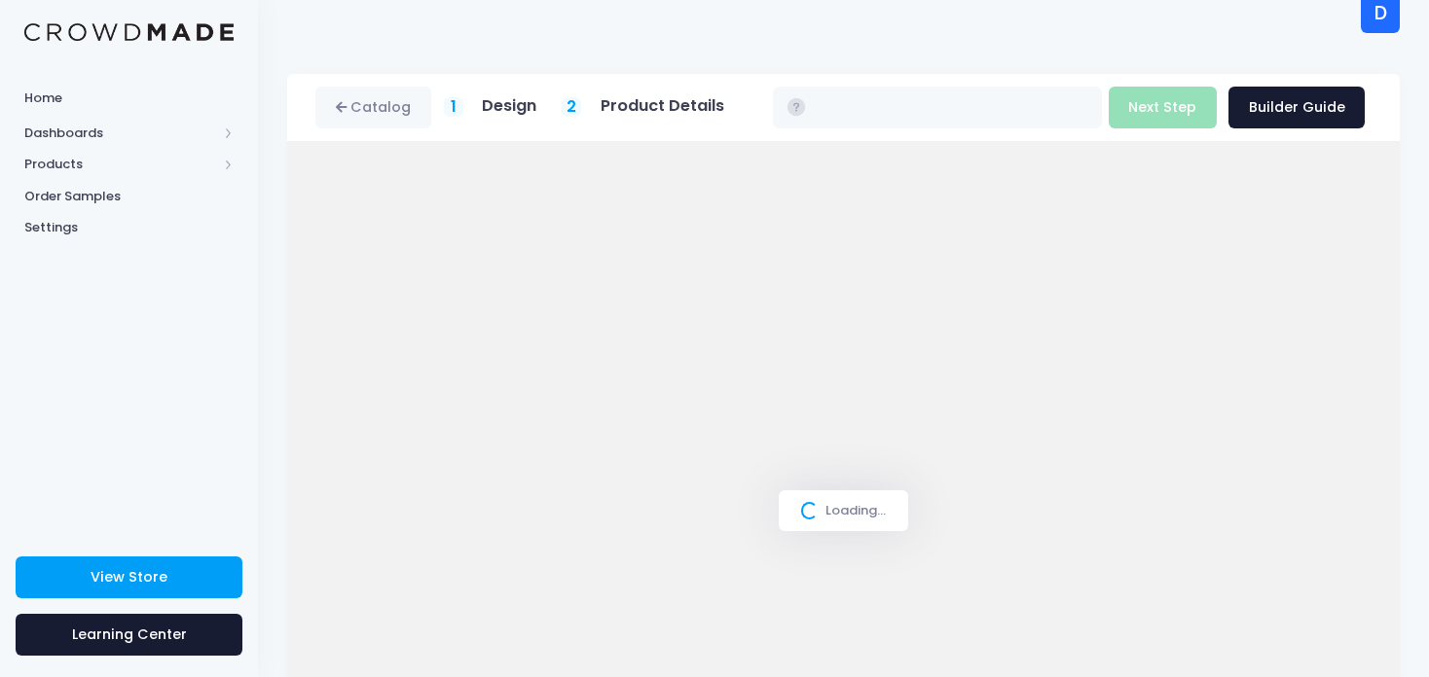
scroll to position [39, 0]
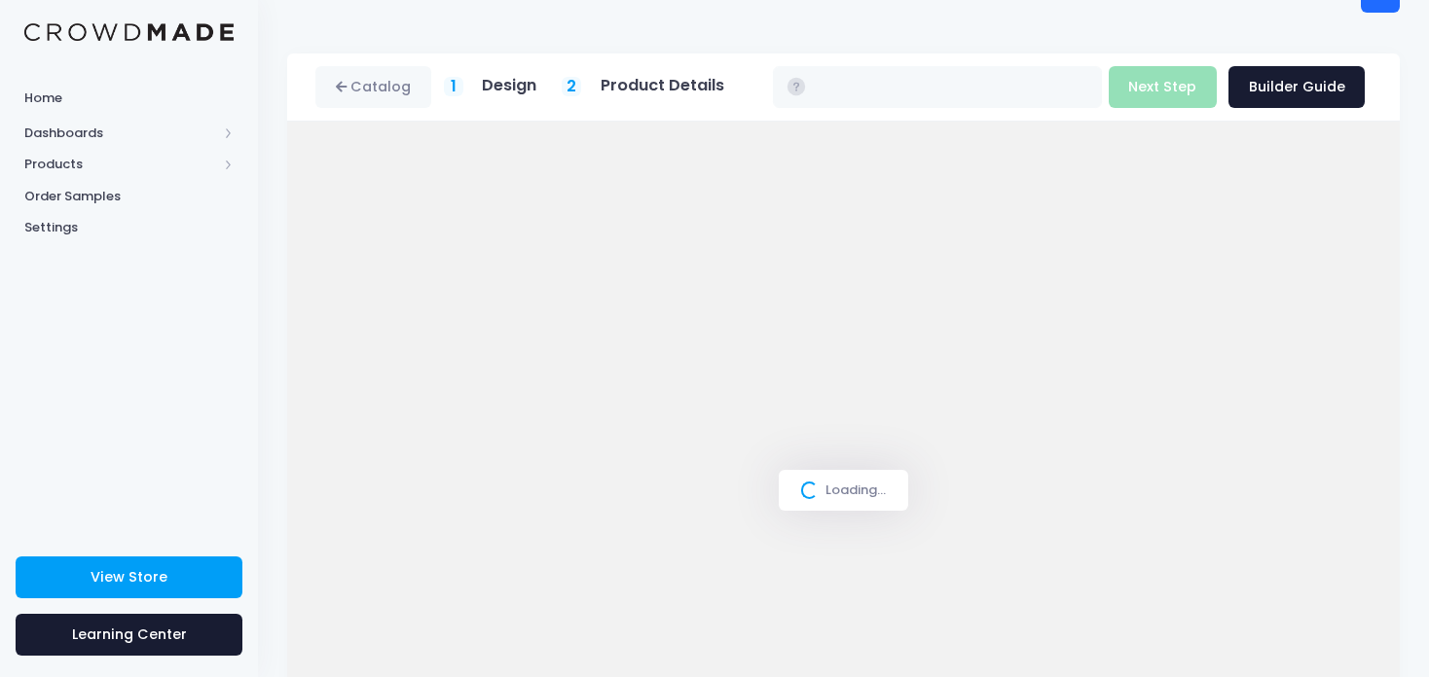
click at [454, 133] on div "Loading..." at bounding box center [843, 491] width 1112 height 738
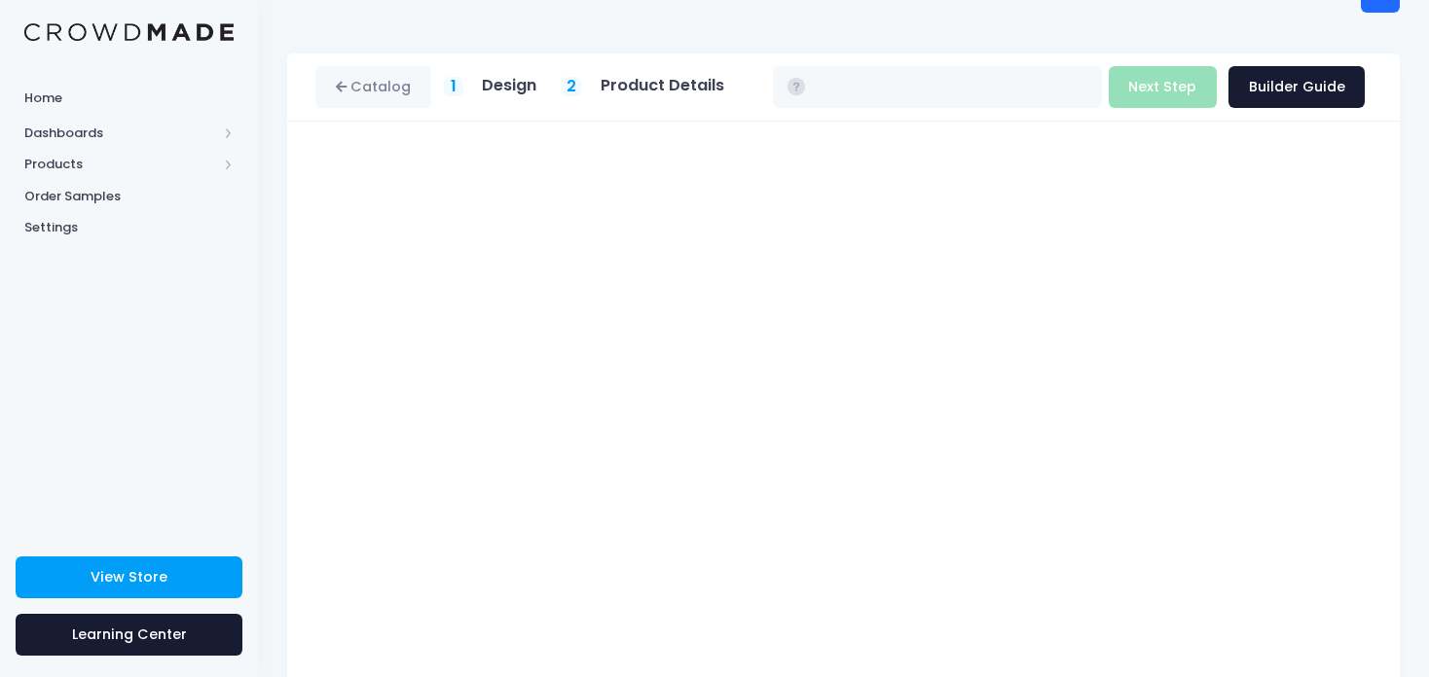
type input "$24.95"
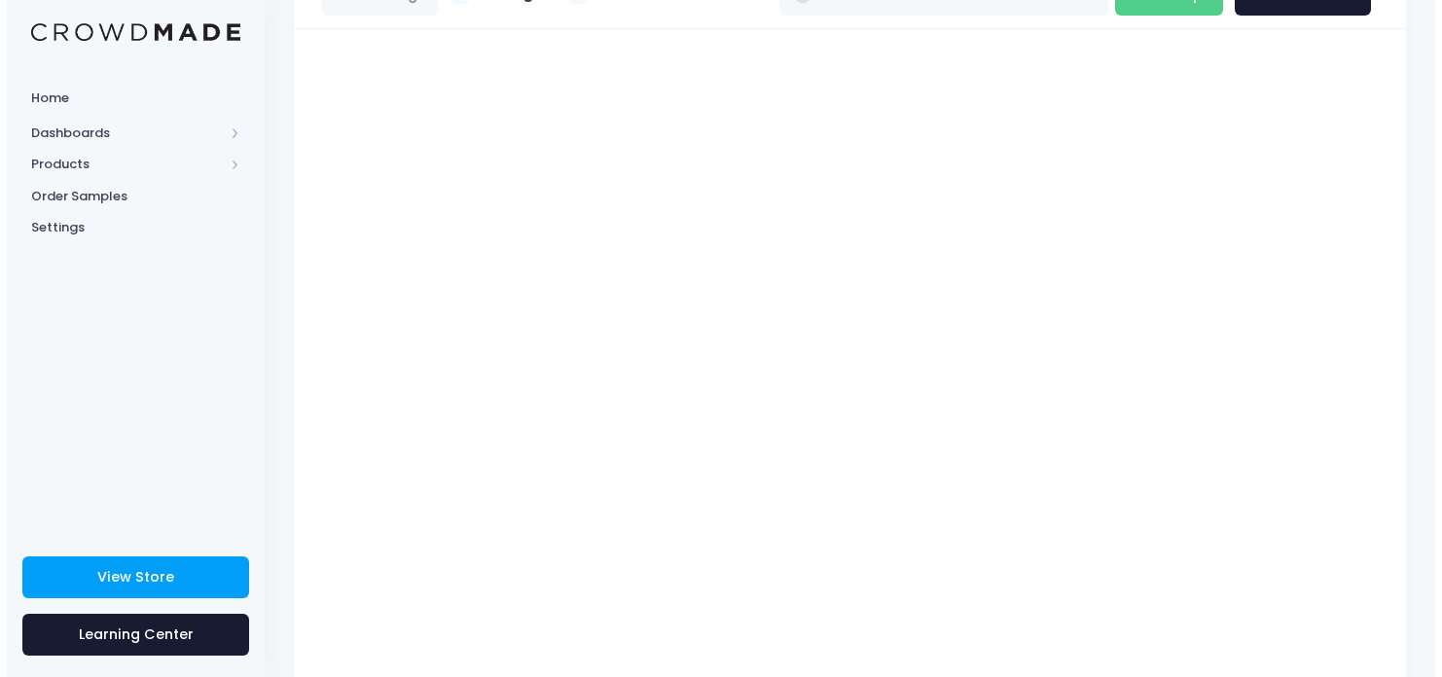
scroll to position [0, 0]
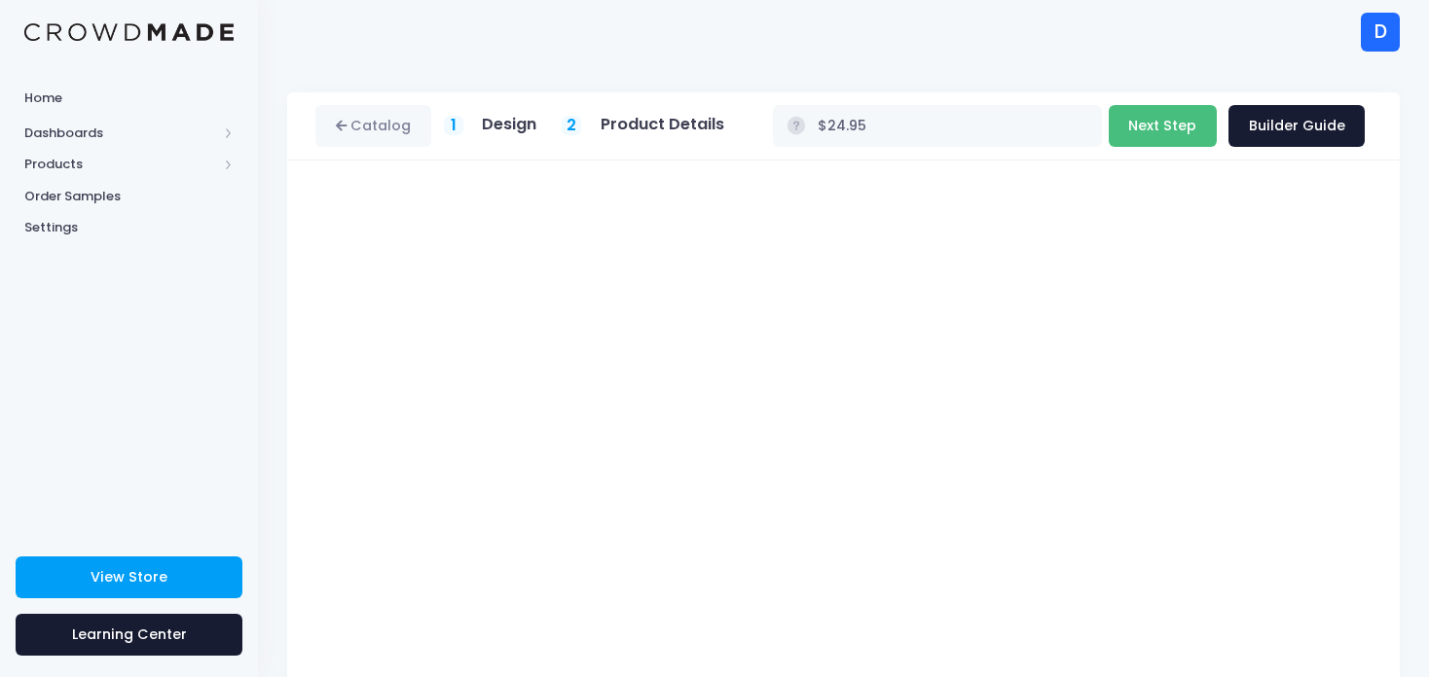
click at [1138, 125] on button "Next Step" at bounding box center [1162, 126] width 108 height 42
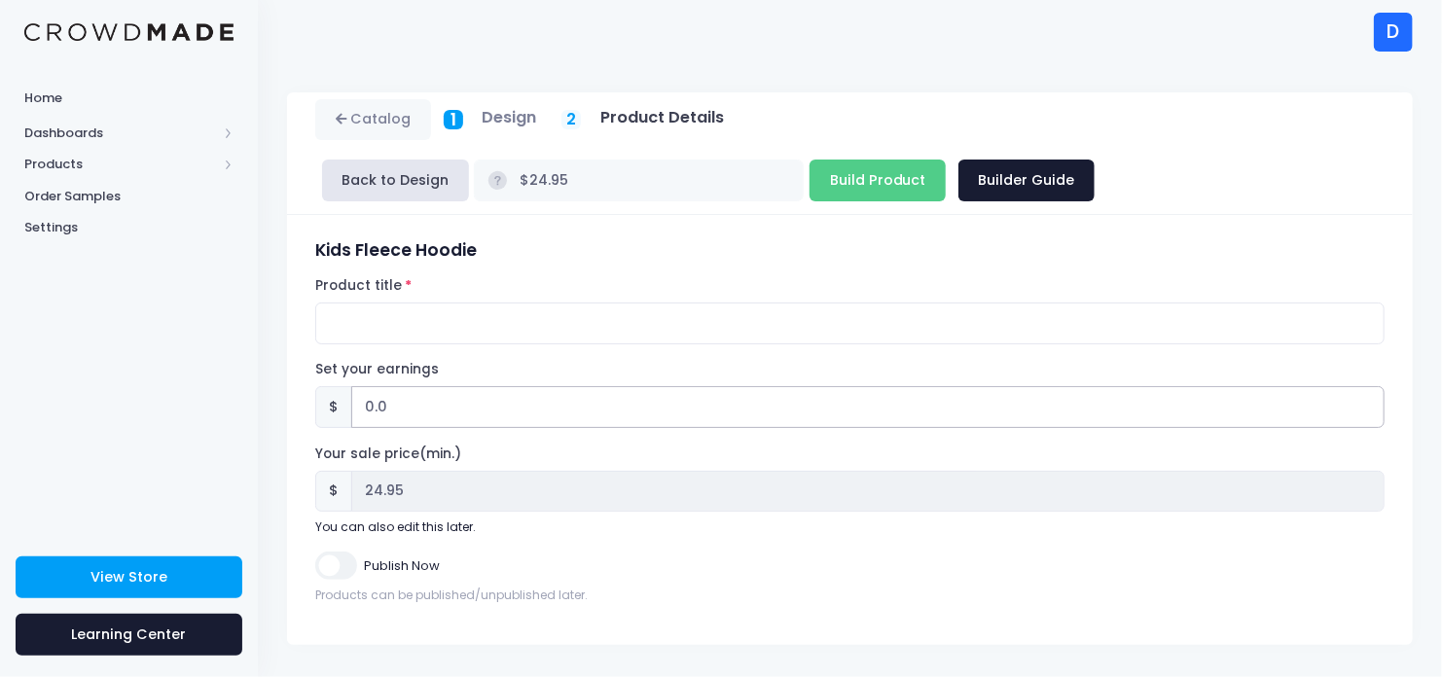
click at [390, 410] on input "0.0" at bounding box center [868, 407] width 1034 height 42
type input "0"
type input "1"
type input "$25.95"
type input "25.95"
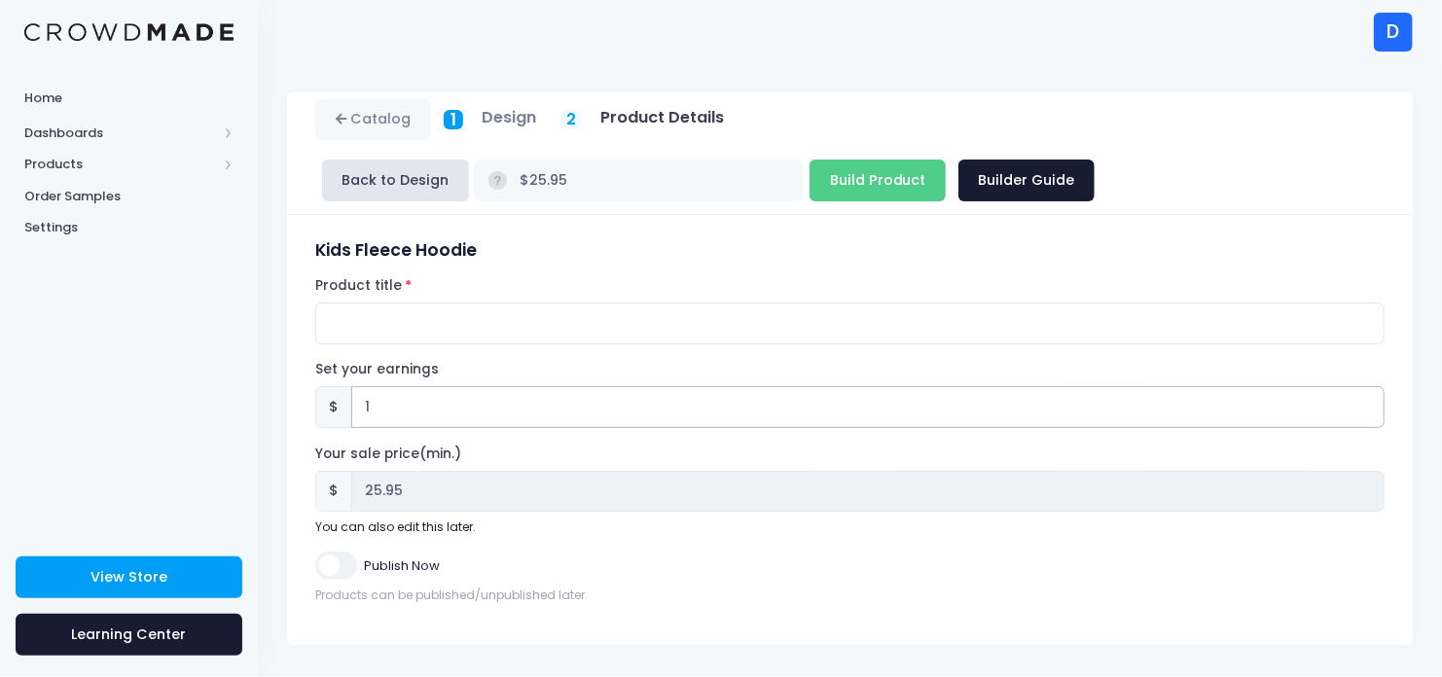
type input "1.8"
type input "$26.75"
type input "26.75"
type input "1.88"
type input "$26.83"
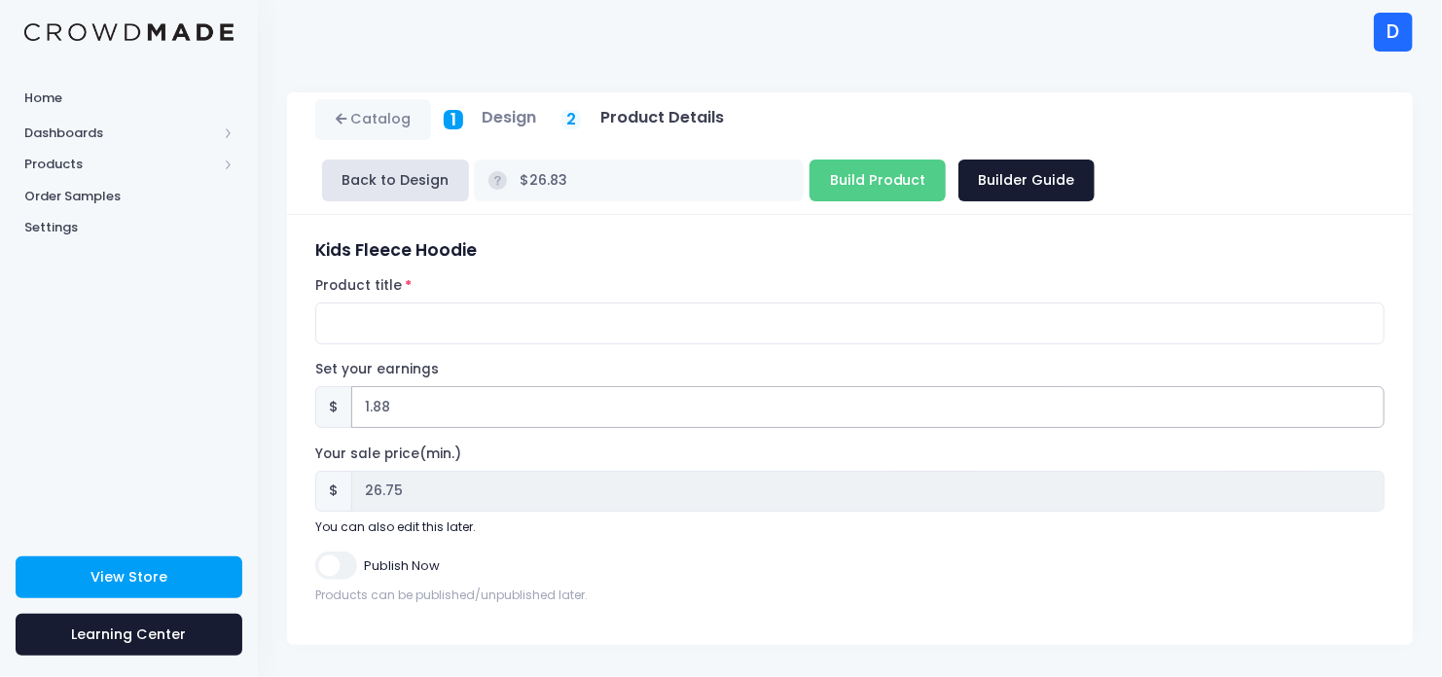
type input "26.83"
type input "1.88"
click at [357, 564] on div "Publish Now" at bounding box center [850, 566] width 1070 height 28
click at [334, 564] on input "Publish Now" at bounding box center [335, 566] width 41 height 28
checkbox input "true"
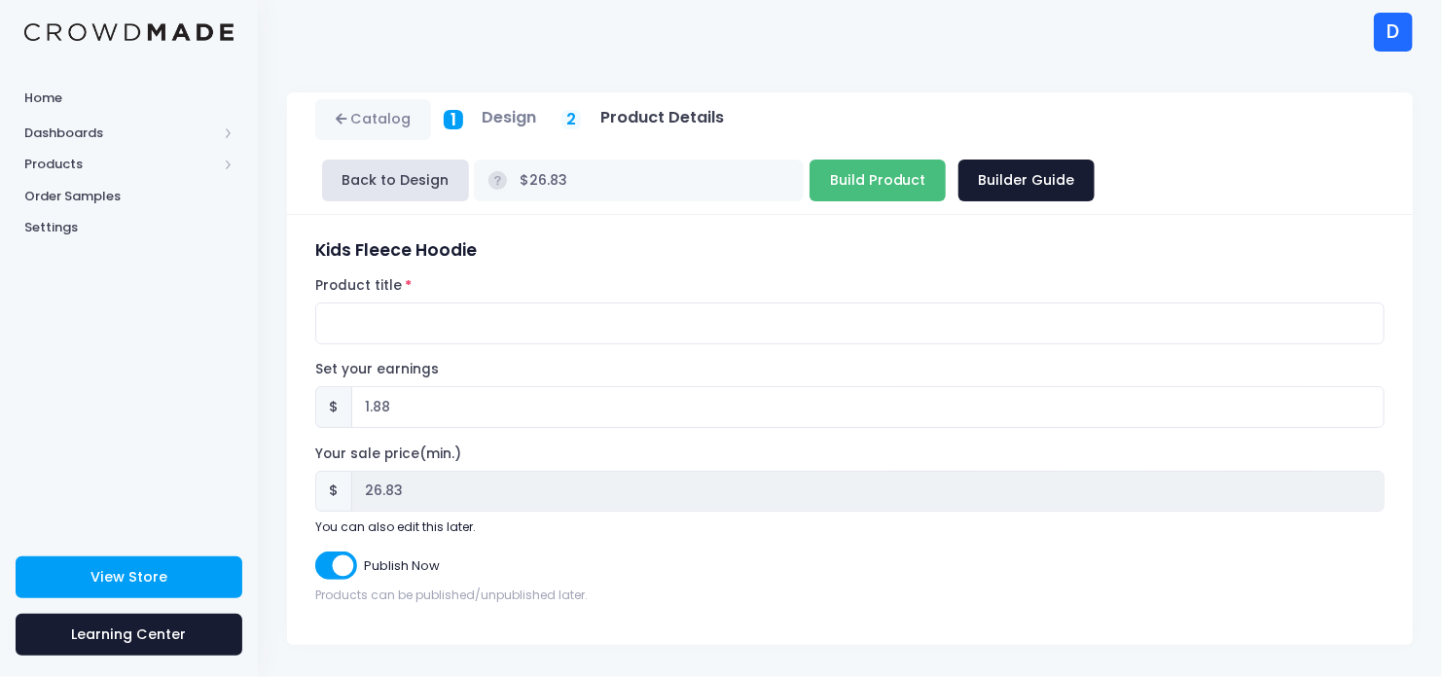
click at [810, 177] on input "Build Product" at bounding box center [878, 181] width 136 height 42
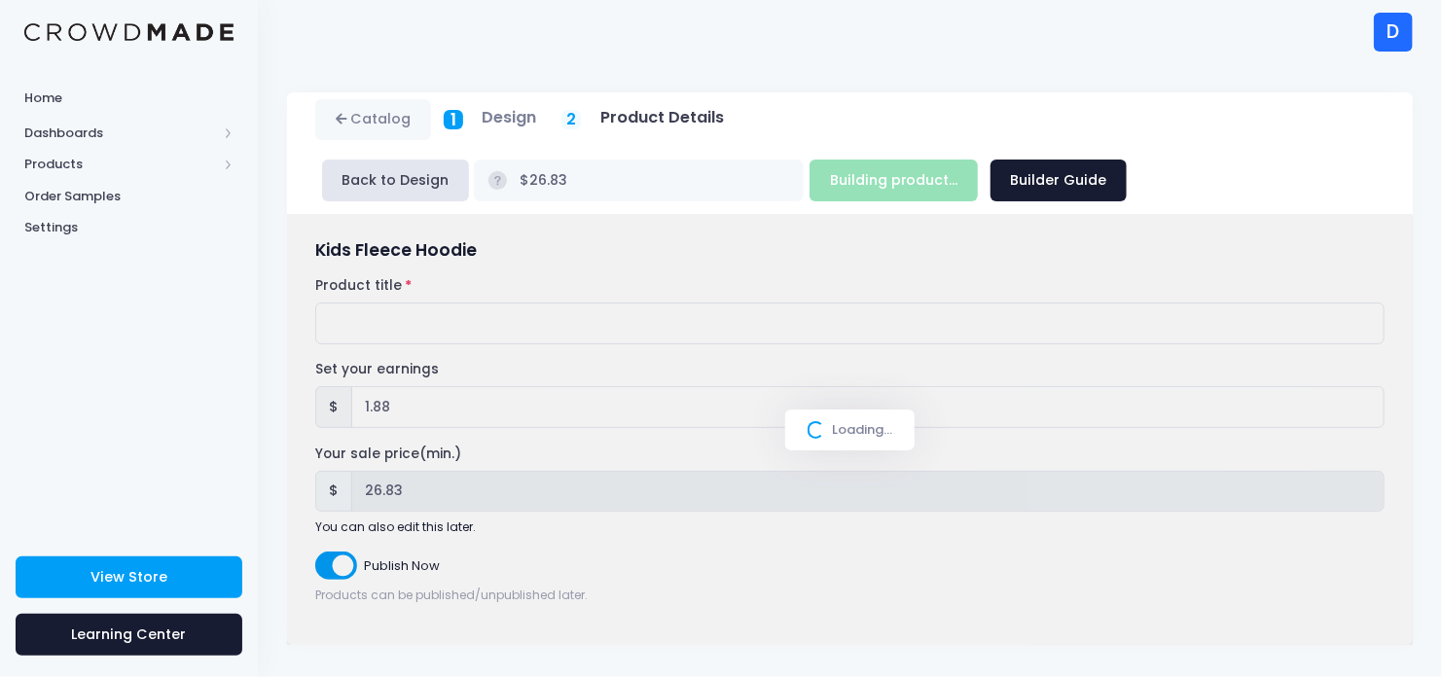
click at [369, 331] on div "Loading..." at bounding box center [850, 430] width 1126 height 430
type input "Build Product"
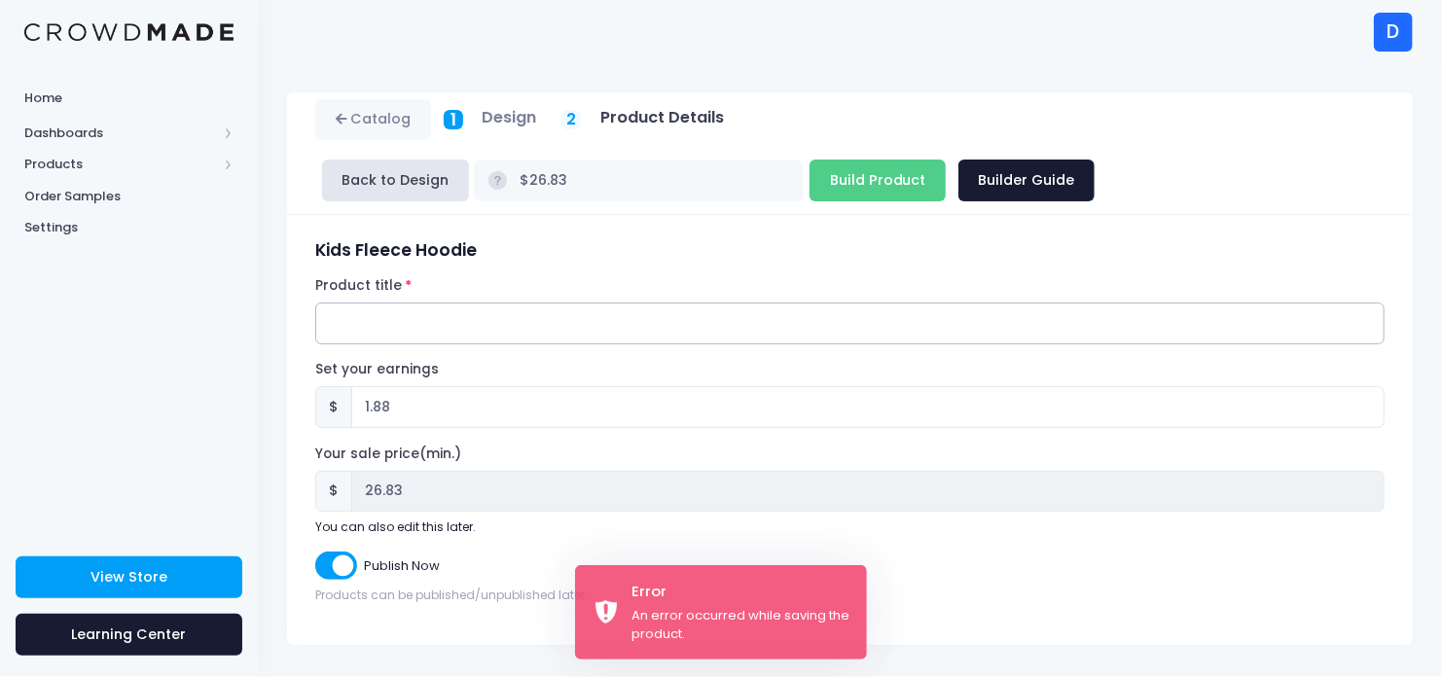
click at [376, 331] on input "Product title" at bounding box center [850, 324] width 1070 height 42
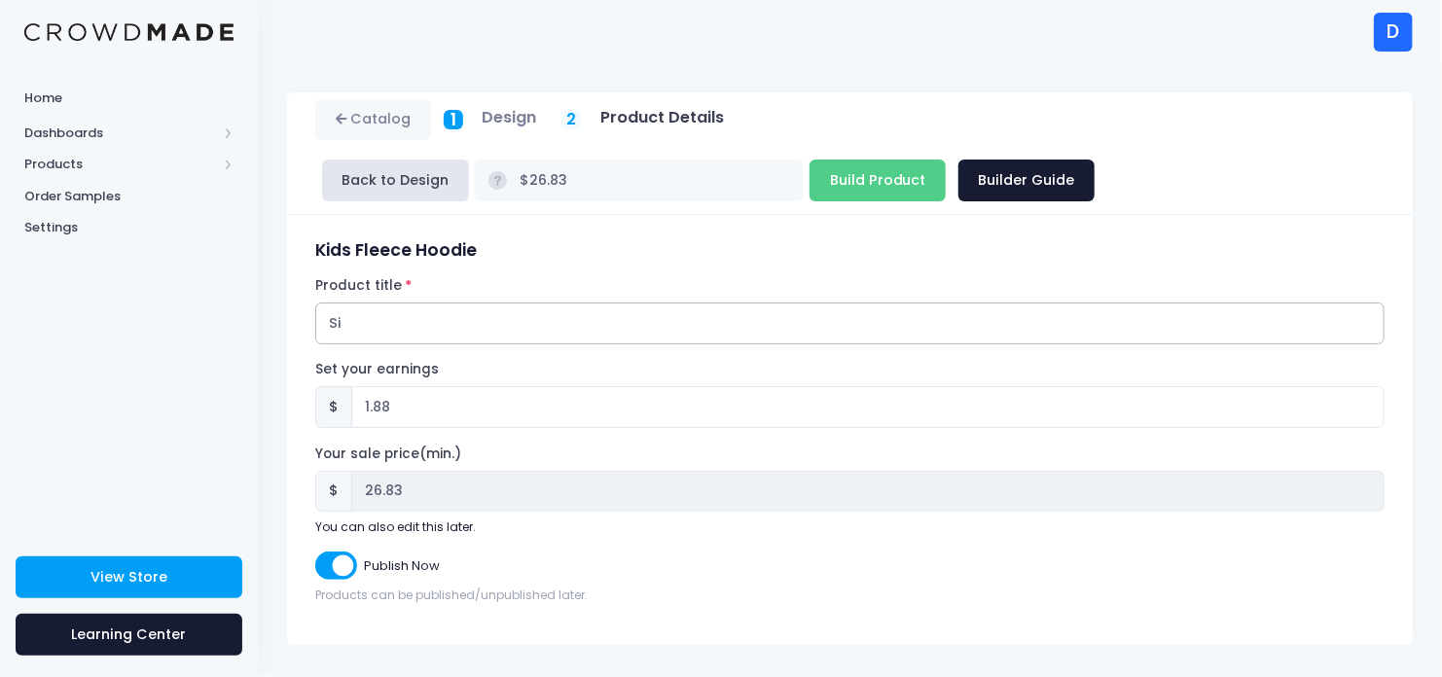
type input "S"
type input "kids "Siblings" Hoodie"
click at [810, 178] on input "Build Product" at bounding box center [878, 181] width 136 height 42
type input "Building product..."
